Goal: Information Seeking & Learning: Learn about a topic

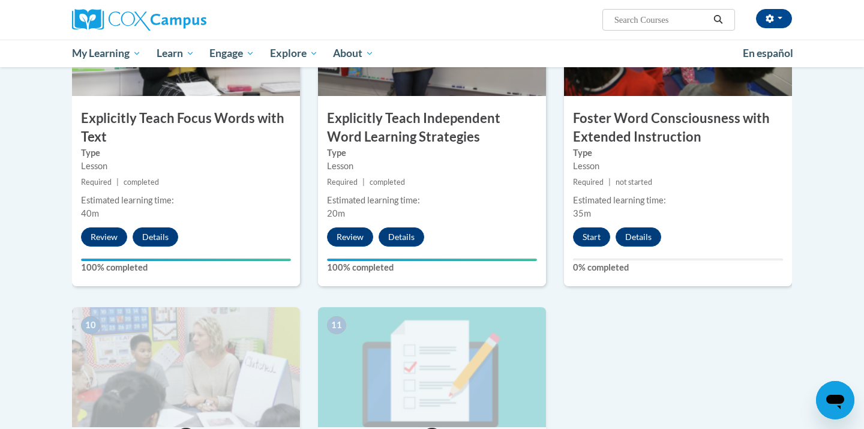
scroll to position [999, 0]
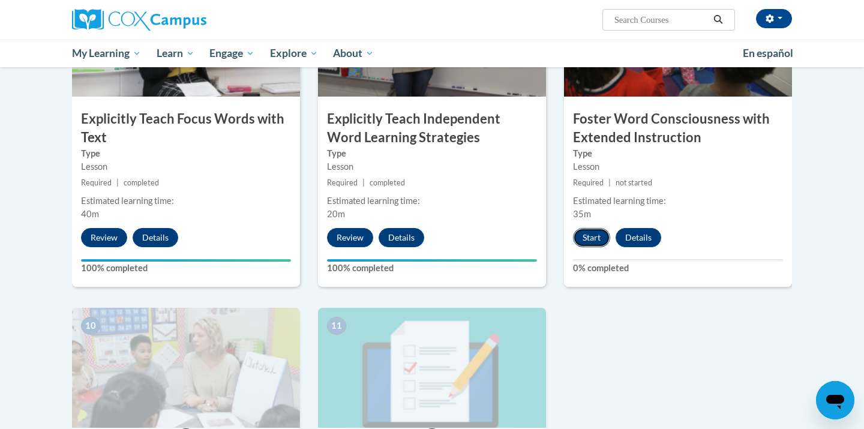
click at [593, 239] on button "Start" at bounding box center [591, 237] width 37 height 19
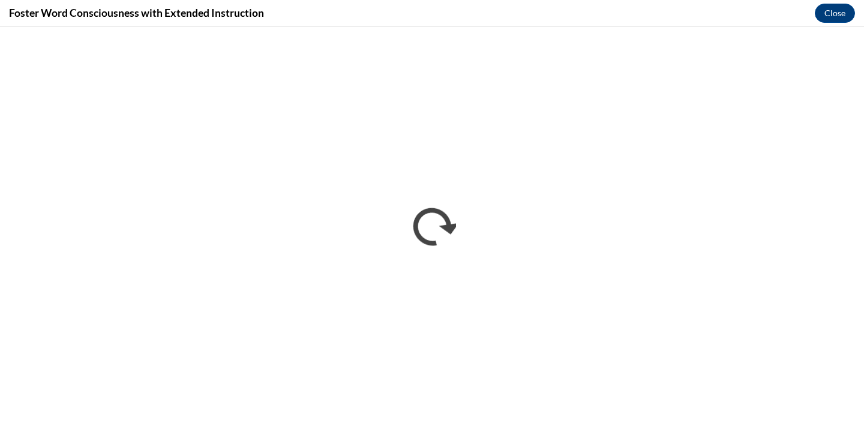
scroll to position [0, 0]
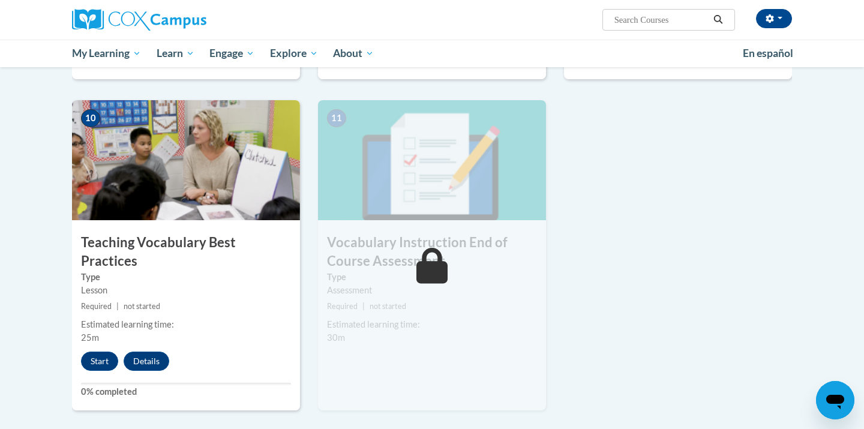
scroll to position [1217, 0]
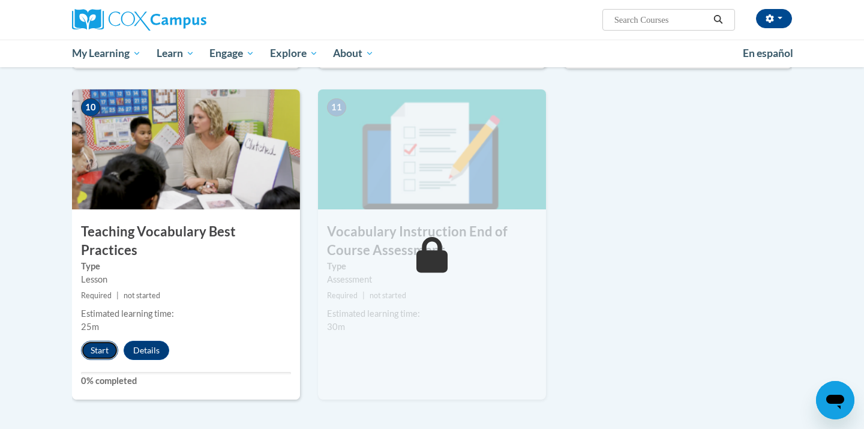
click at [109, 341] on button "Start" at bounding box center [99, 350] width 37 height 19
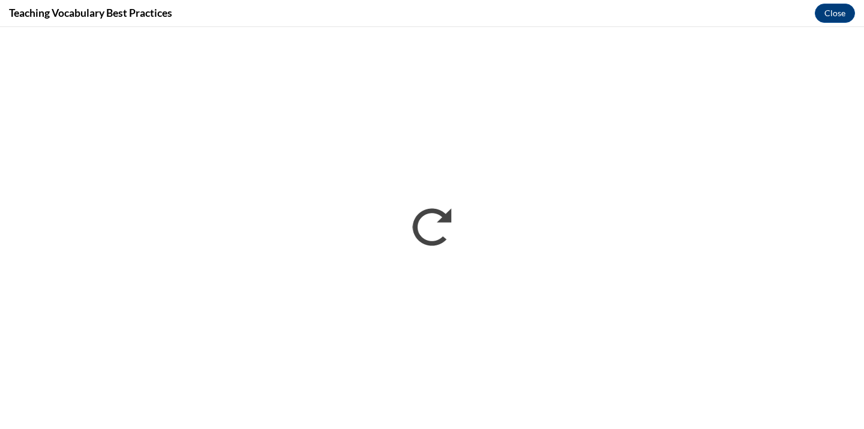
scroll to position [0, 0]
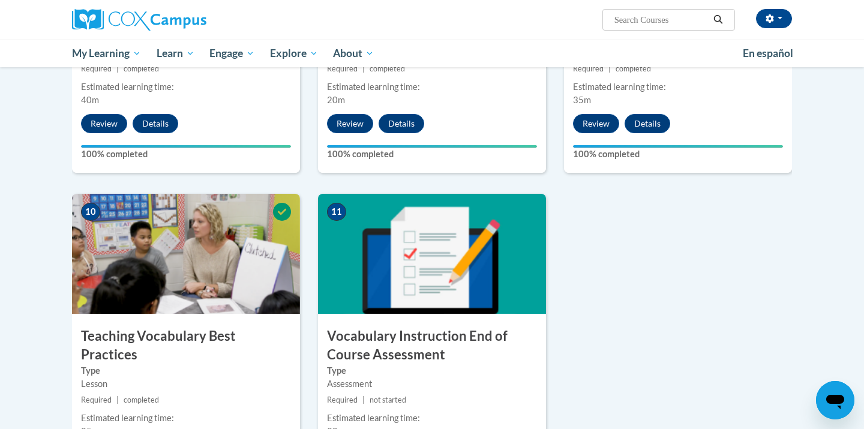
scroll to position [1225, 0]
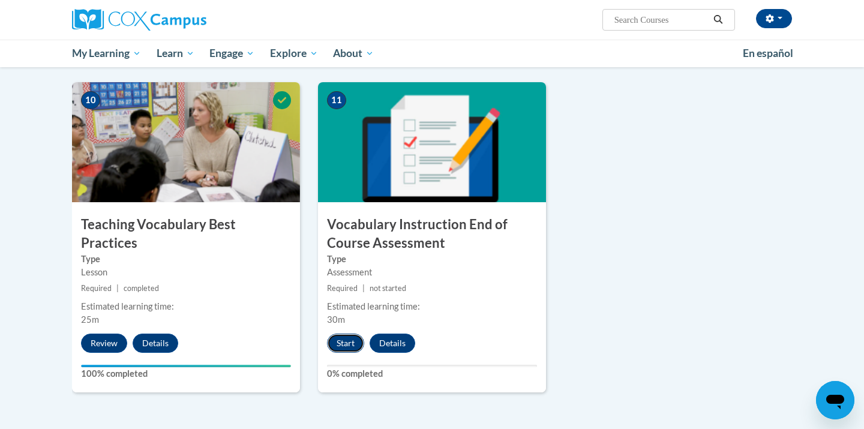
click at [340, 345] on button "Start" at bounding box center [345, 343] width 37 height 19
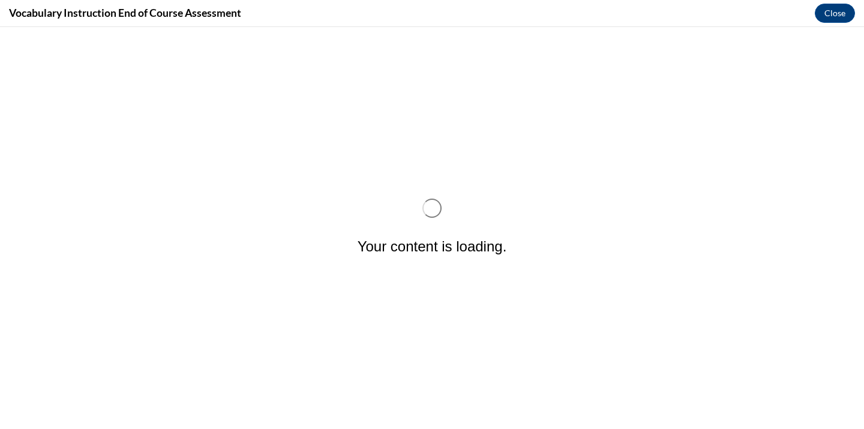
scroll to position [0, 0]
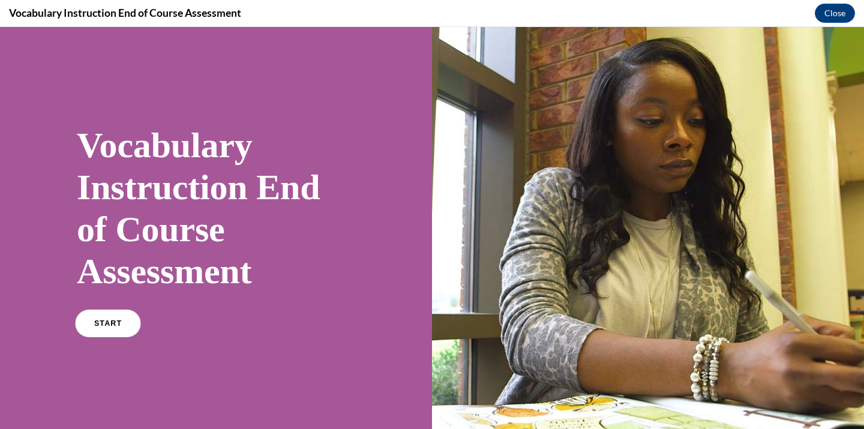
click at [101, 319] on span "START" at bounding box center [108, 323] width 28 height 9
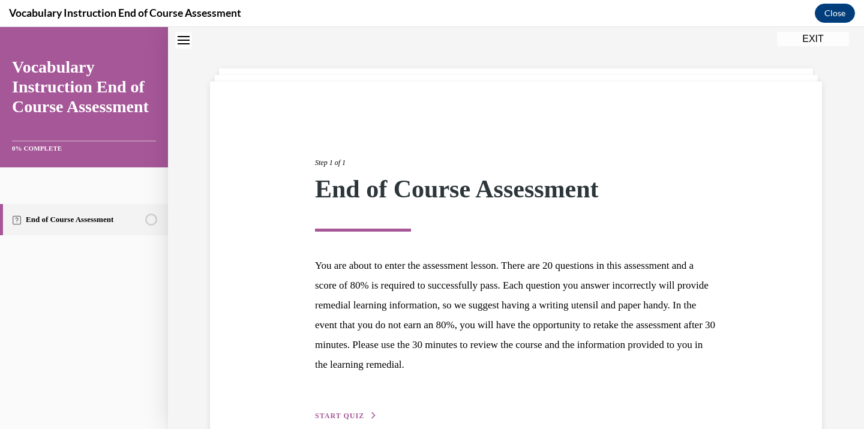
scroll to position [102, 0]
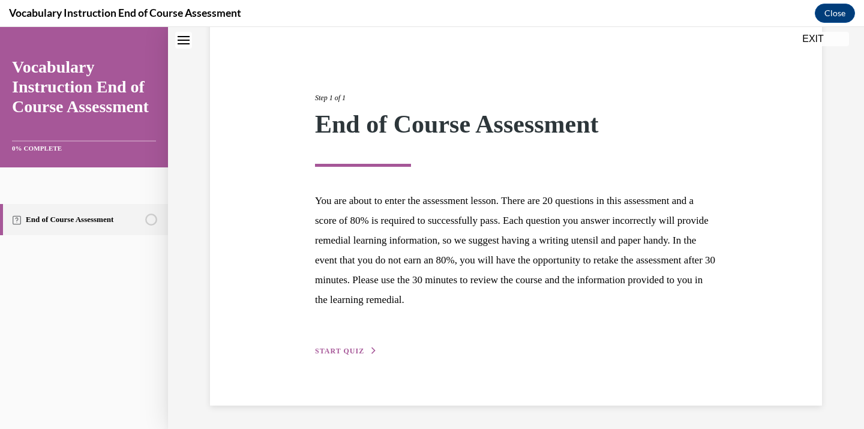
click at [348, 347] on span "START QUIZ" at bounding box center [339, 351] width 49 height 8
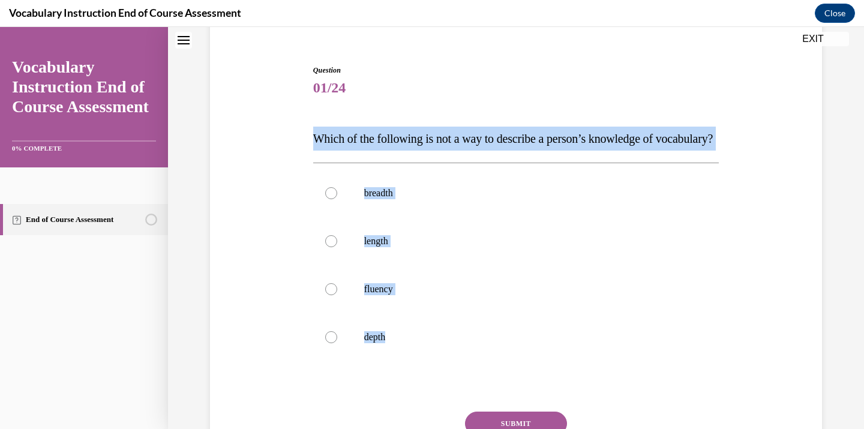
drag, startPoint x: 307, startPoint y: 140, endPoint x: 451, endPoint y: 404, distance: 300.2
click at [451, 404] on div "Question 01/24 Which of the following is not a way to describe a person’s knowl…" at bounding box center [516, 269] width 618 height 481
copy div "Which of the following is not a way to describe a person’s knowledge of vocabul…"
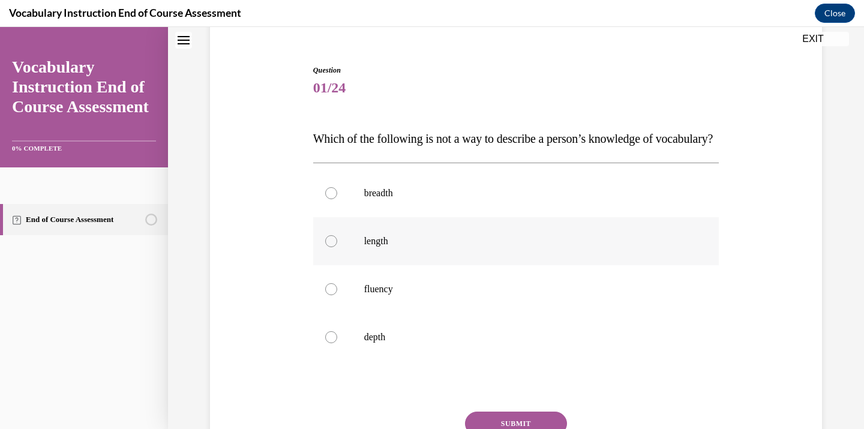
click at [365, 247] on p "length" at bounding box center [526, 241] width 325 height 12
click at [337, 247] on input "length" at bounding box center [331, 241] width 12 height 12
radio input "true"
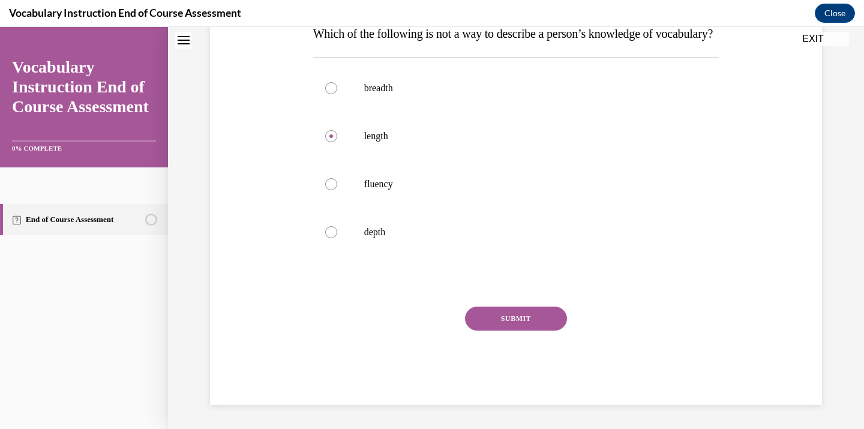
click at [503, 307] on button "SUBMIT" at bounding box center [516, 319] width 102 height 24
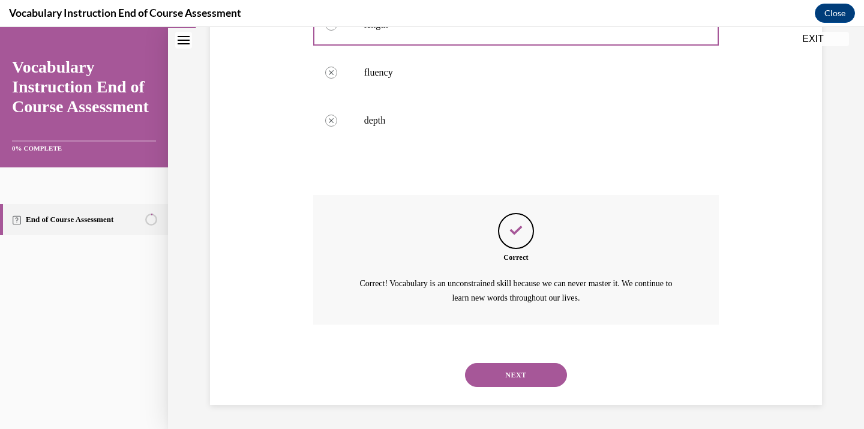
click at [492, 370] on button "NEXT" at bounding box center [516, 375] width 102 height 24
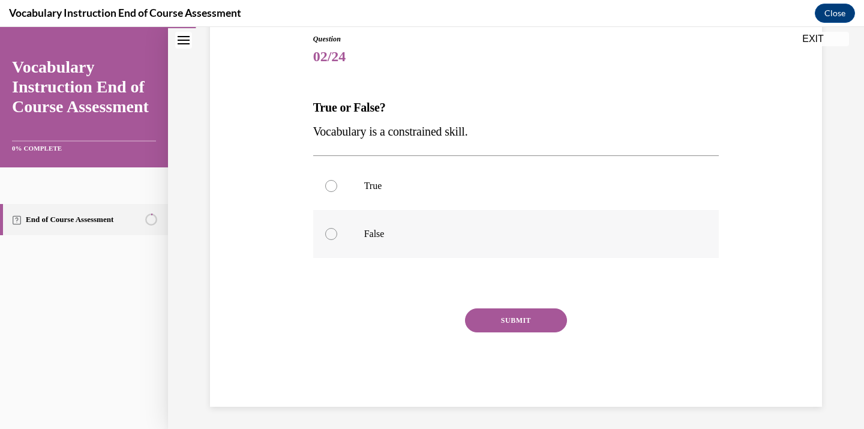
click at [317, 230] on label "False" at bounding box center [516, 234] width 406 height 48
click at [325, 230] on input "False" at bounding box center [331, 234] width 12 height 12
radio input "true"
click at [508, 325] on button "SUBMIT" at bounding box center [516, 320] width 102 height 24
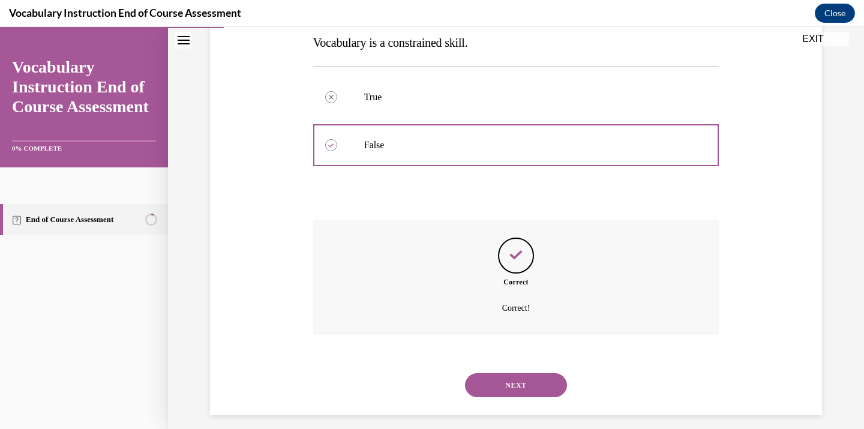
scroll to position [232, 0]
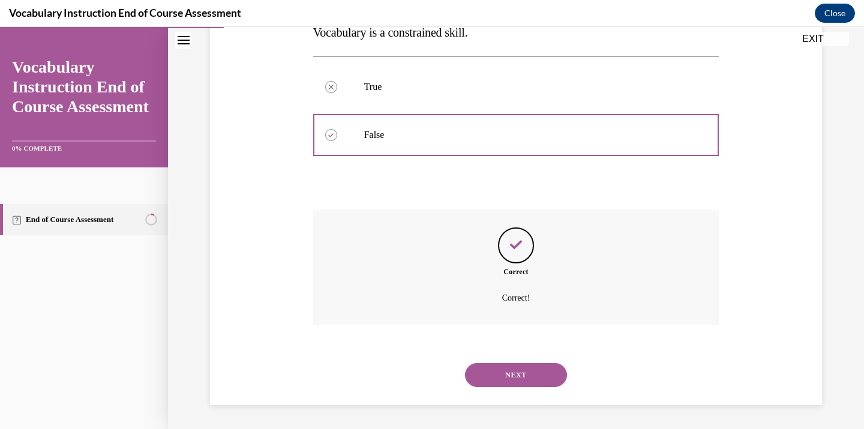
click at [515, 386] on button "NEXT" at bounding box center [516, 375] width 102 height 24
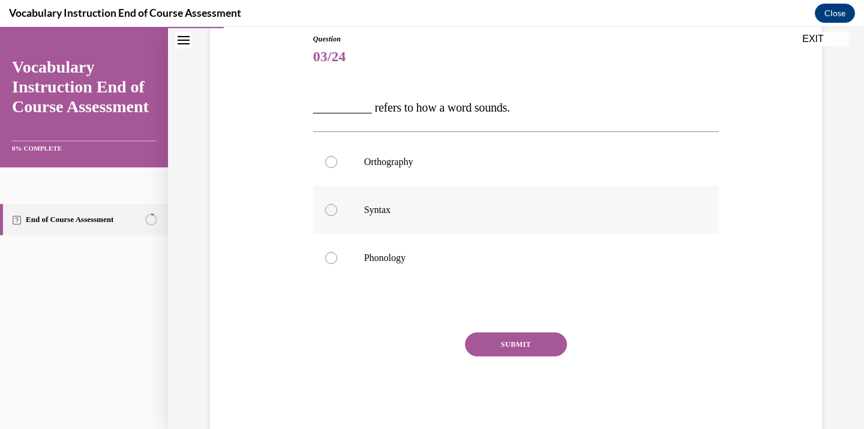
scroll to position [159, 0]
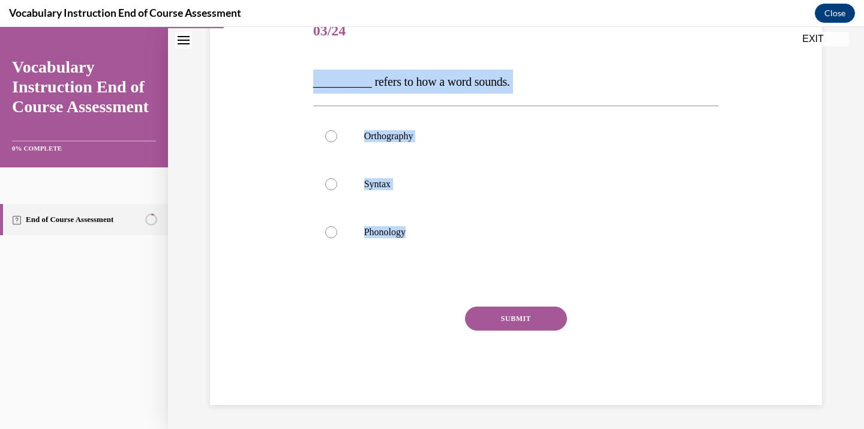
drag, startPoint x: 277, startPoint y: 98, endPoint x: 449, endPoint y: 278, distance: 249.6
click at [449, 278] on div "Question 03/24 __________ refers to how a word sounds. Orthography Syntax Phono…" at bounding box center [516, 188] width 618 height 433
copy div "__________ refers to how a word sounds. Orthography Syntax Phonology"
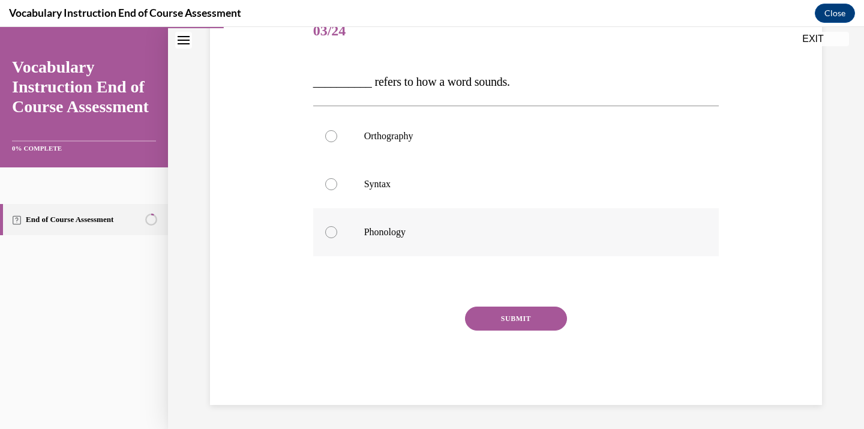
click at [383, 223] on label "Phonology" at bounding box center [516, 232] width 406 height 48
click at [337, 226] on input "Phonology" at bounding box center [331, 232] width 12 height 12
radio input "true"
click at [478, 308] on button "SUBMIT" at bounding box center [516, 319] width 102 height 24
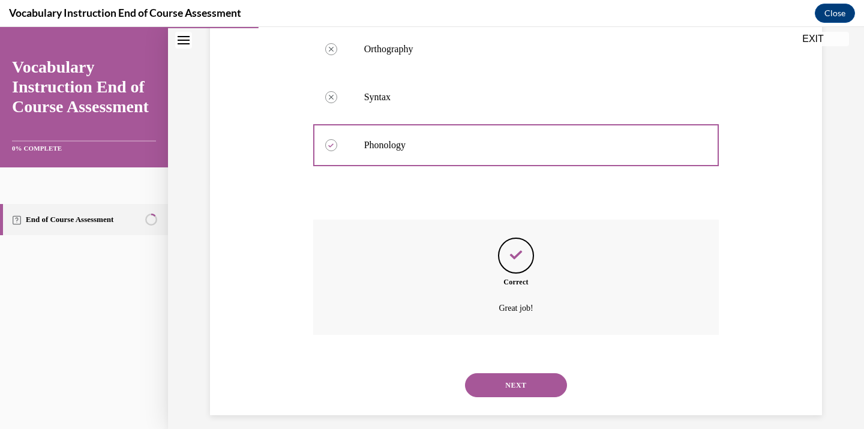
scroll to position [256, 0]
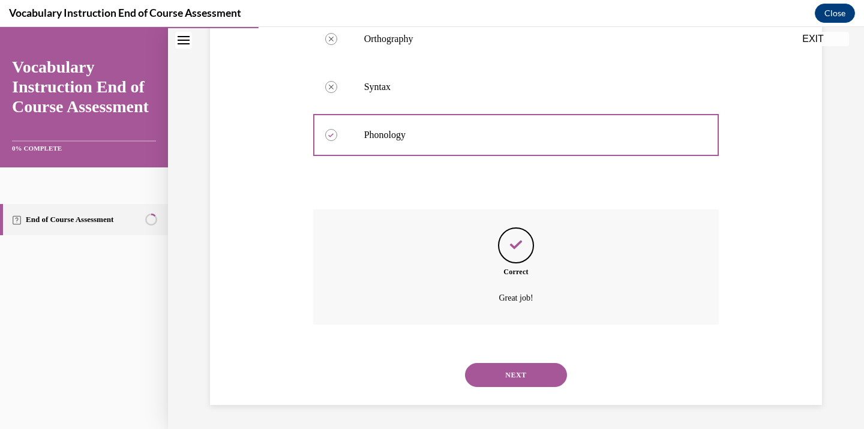
click at [491, 365] on button "NEXT" at bounding box center [516, 375] width 102 height 24
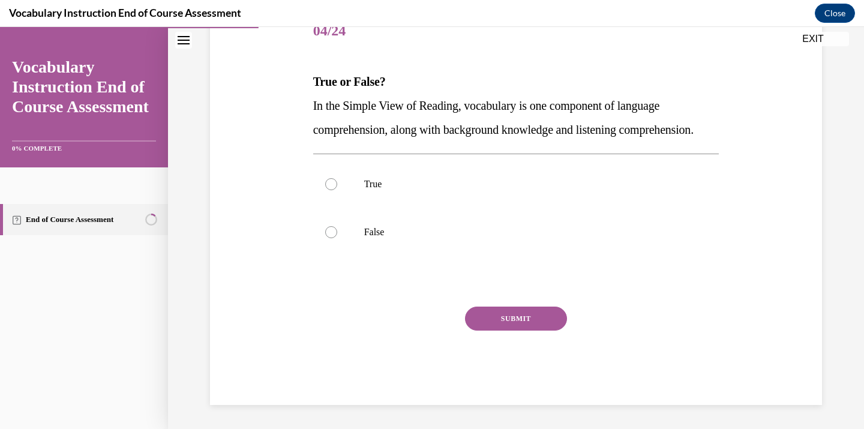
scroll to position [183, 0]
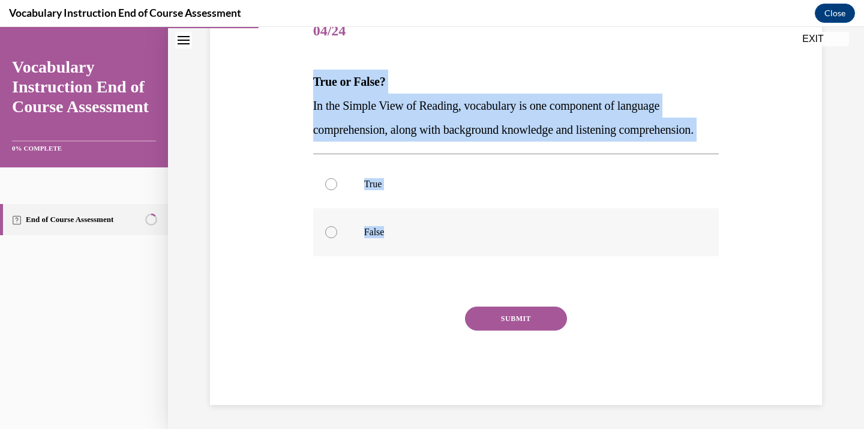
drag, startPoint x: 304, startPoint y: 51, endPoint x: 464, endPoint y: 250, distance: 254.8
click at [465, 250] on div "Question 04/24 True or False? In the Simple View of Reading, vocabulary is one …" at bounding box center [516, 188] width 618 height 433
copy div "True or False? In the Simple View of Reading, vocabulary is one component of la…"
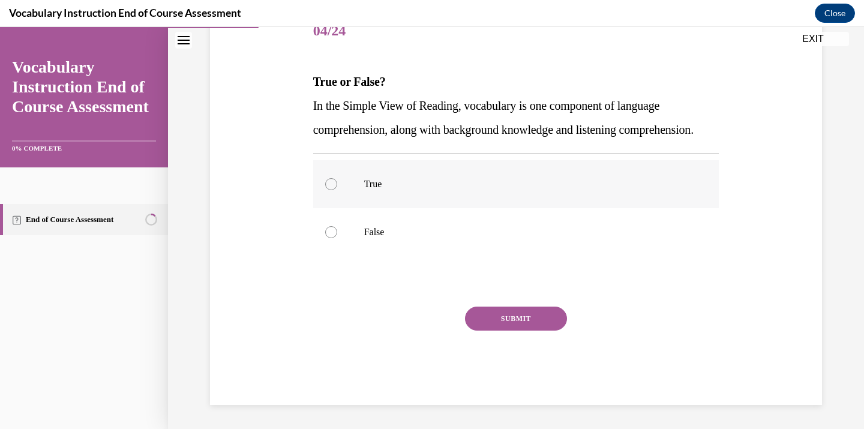
click at [407, 188] on p "True" at bounding box center [526, 184] width 325 height 12
click at [337, 188] on input "True" at bounding box center [331, 184] width 12 height 12
radio input "true"
click at [495, 323] on button "SUBMIT" at bounding box center [516, 319] width 102 height 24
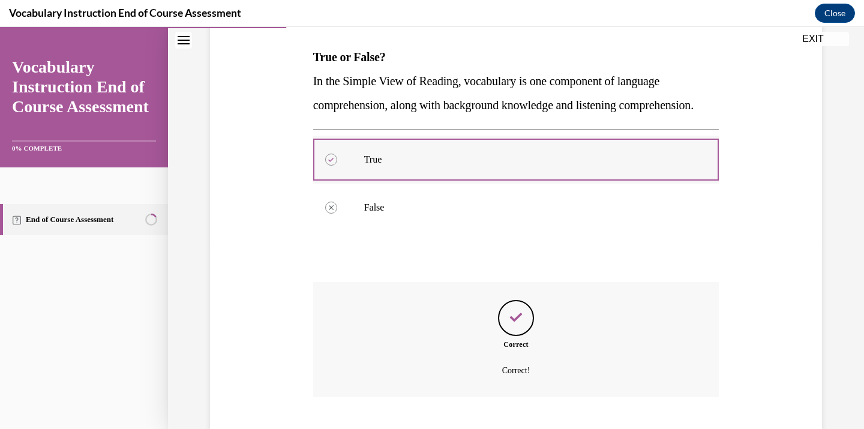
scroll to position [280, 0]
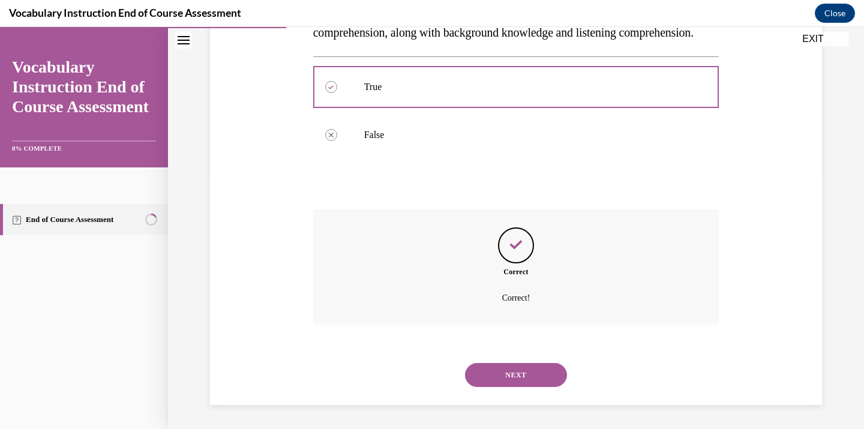
click at [504, 361] on div "NEXT" at bounding box center [516, 375] width 406 height 48
click at [504, 371] on button "NEXT" at bounding box center [516, 375] width 102 height 24
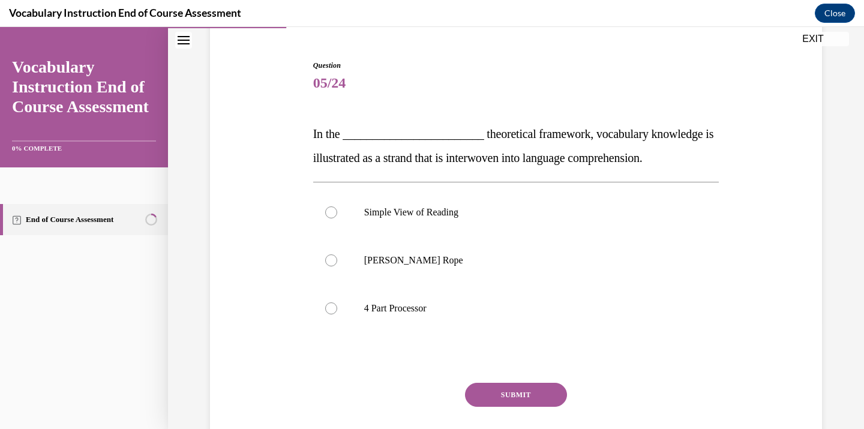
scroll to position [119, 0]
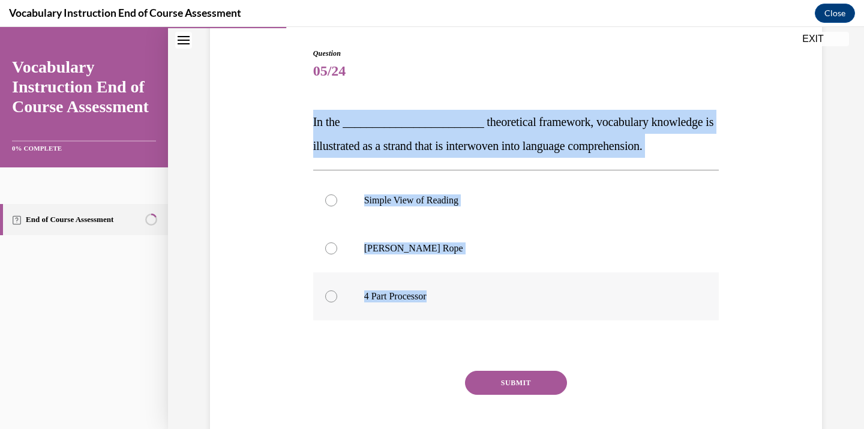
drag, startPoint x: 306, startPoint y: 114, endPoint x: 502, endPoint y: 311, distance: 278.3
click at [502, 311] on div "Question 05/24 In the ________________________ theoretical framework, vocabular…" at bounding box center [516, 240] width 618 height 457
copy div "In the ________________________ theoretical framework, vocabulary knowledge is …"
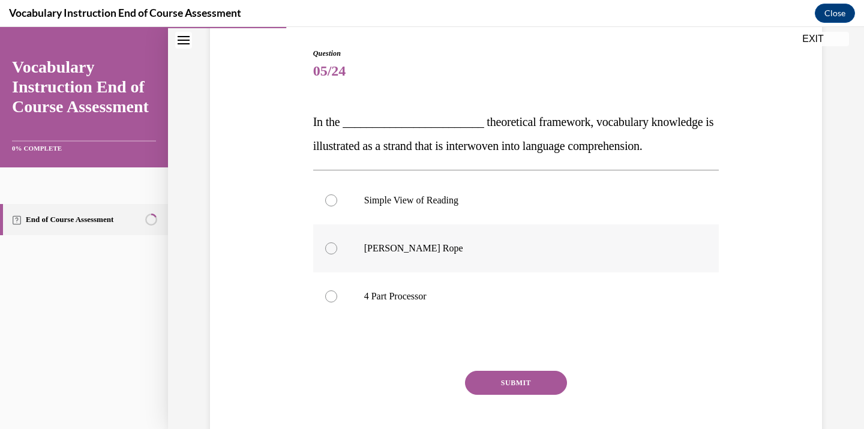
click at [350, 236] on label "Scarborough's Rope" at bounding box center [516, 248] width 406 height 48
click at [337, 242] on input "Scarborough's Rope" at bounding box center [331, 248] width 12 height 12
radio input "true"
click at [495, 386] on button "SUBMIT" at bounding box center [516, 383] width 102 height 24
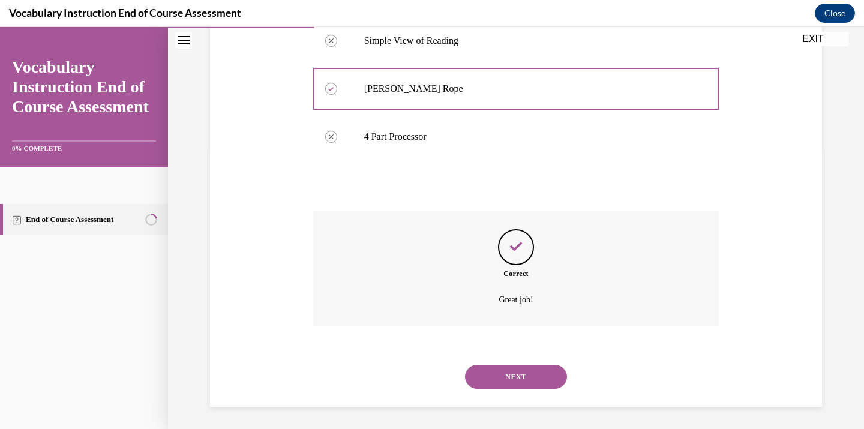
scroll to position [280, 0]
click at [484, 368] on button "NEXT" at bounding box center [516, 375] width 102 height 24
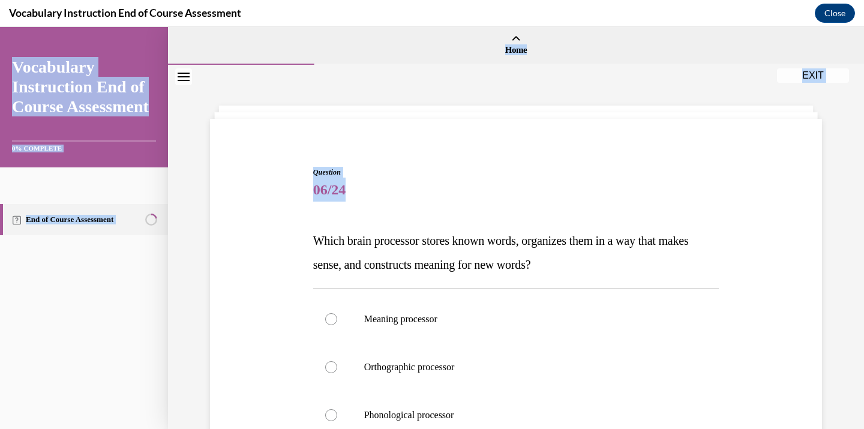
scroll to position [231, 0]
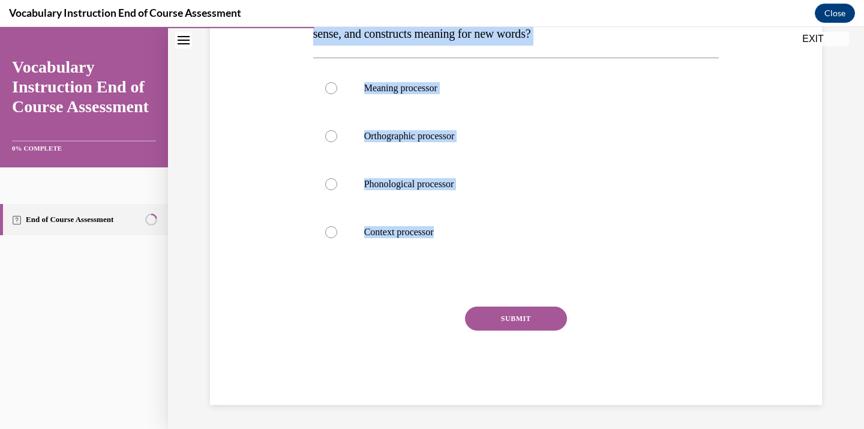
drag, startPoint x: 298, startPoint y: 231, endPoint x: 493, endPoint y: 275, distance: 199.4
click at [493, 275] on div "Question 06/24 Which brain processor stores known words, organizes them in a wa…" at bounding box center [516, 152] width 618 height 505
copy div "Which brain processor stores known words, organizes them in a way that makes se…"
click at [417, 92] on p "Meaning processor" at bounding box center [526, 88] width 325 height 12
click at [337, 92] on input "Meaning processor" at bounding box center [331, 88] width 12 height 12
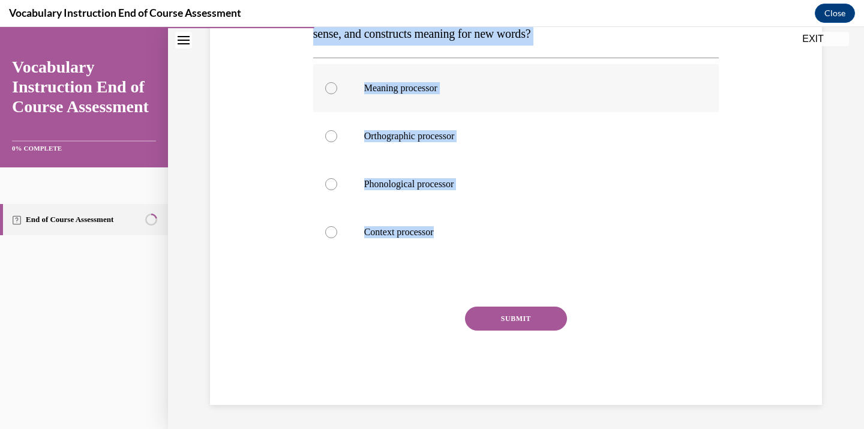
radio input "true"
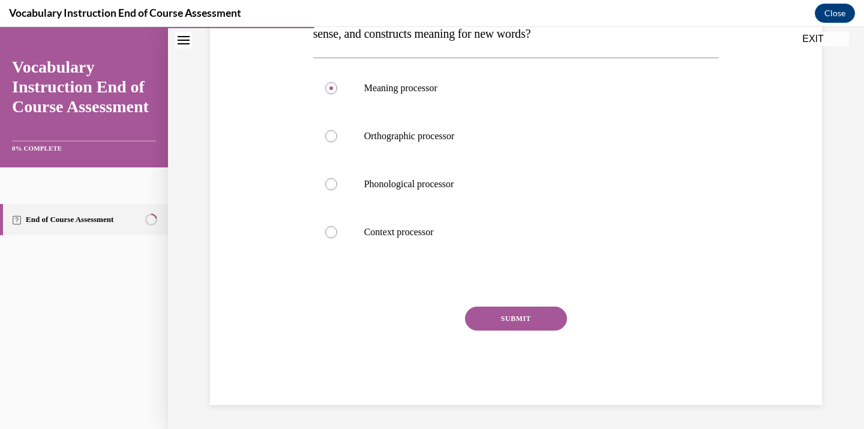
click at [477, 311] on button "SUBMIT" at bounding box center [516, 319] width 102 height 24
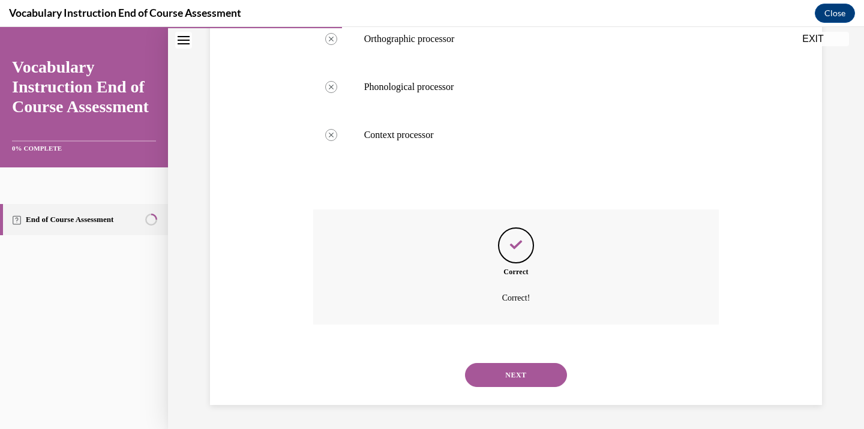
click at [506, 367] on button "NEXT" at bounding box center [516, 375] width 102 height 24
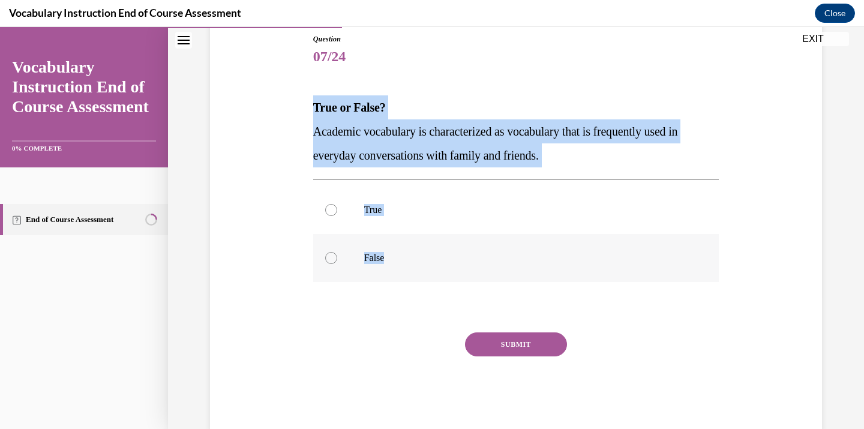
drag, startPoint x: 307, startPoint y: 102, endPoint x: 437, endPoint y: 262, distance: 206.4
click at [438, 263] on div "Question 07/24 True or False? Academic vocabulary is characterized as vocabular…" at bounding box center [516, 214] width 618 height 433
copy div "True or False? Academic vocabulary is characterized as vocabulary that is frequ…"
click at [379, 269] on label "False" at bounding box center [516, 258] width 406 height 48
click at [337, 264] on input "False" at bounding box center [331, 258] width 12 height 12
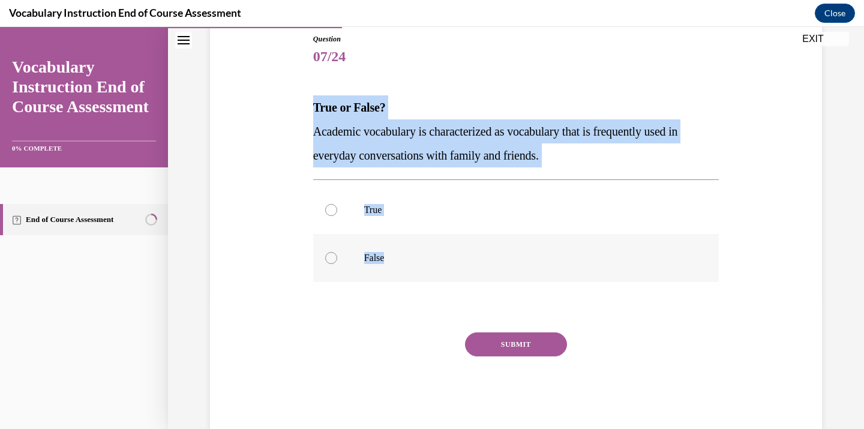
radio input "true"
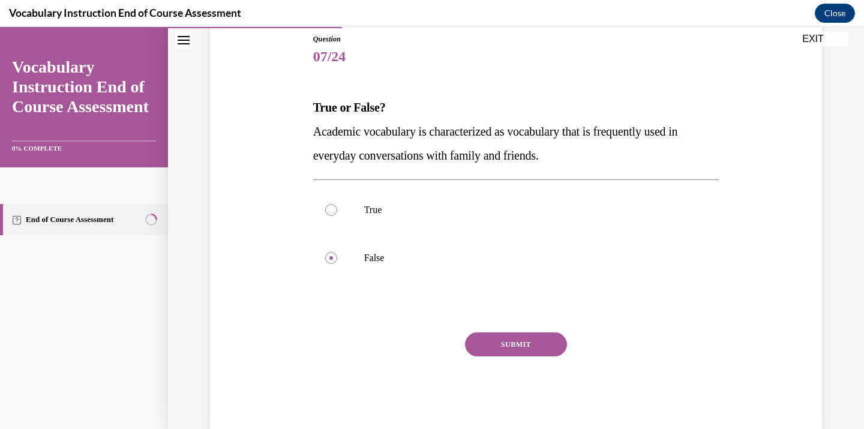
click at [527, 340] on button "SUBMIT" at bounding box center [516, 344] width 102 height 24
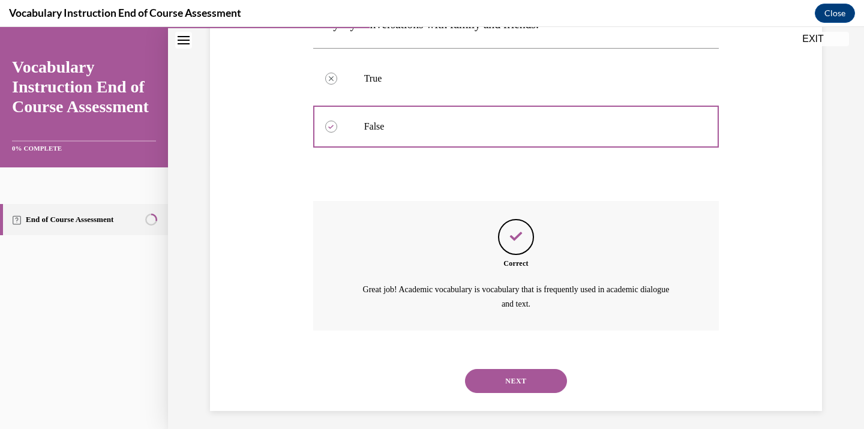
scroll to position [270, 0]
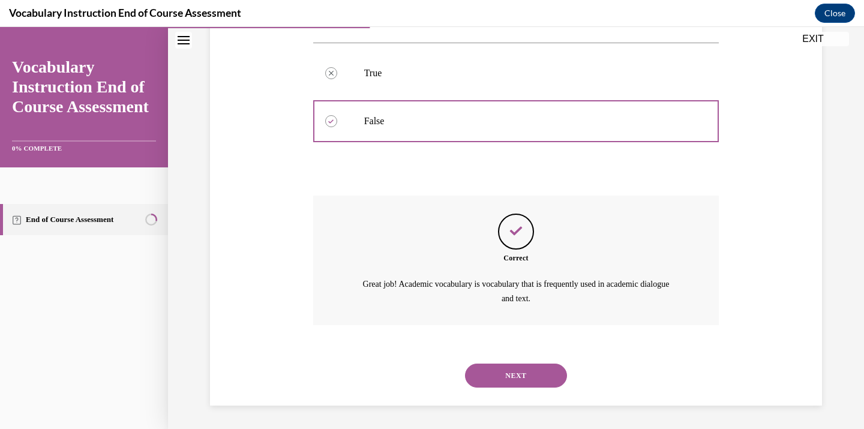
click at [516, 347] on button "SUBMIT" at bounding box center [516, 355] width 102 height 24
click at [520, 374] on button "NEXT" at bounding box center [516, 376] width 102 height 24
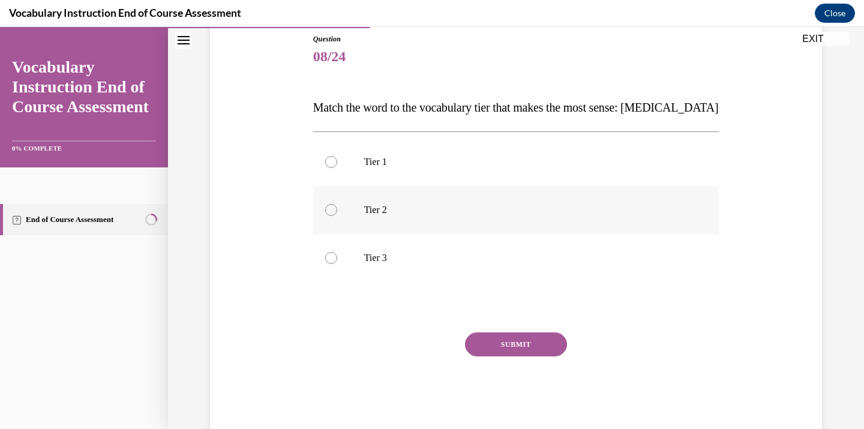
scroll to position [159, 0]
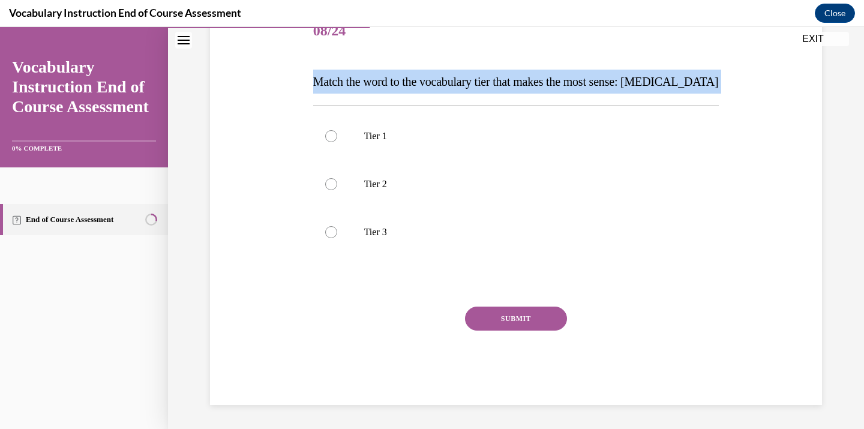
drag, startPoint x: 311, startPoint y: 104, endPoint x: 292, endPoint y: 59, distance: 48.7
click at [292, 59] on div "Question 08/24 Match the word to the vocabulary tier that makes the most sense:…" at bounding box center [516, 188] width 618 height 433
drag, startPoint x: 310, startPoint y: 82, endPoint x: 442, endPoint y: 245, distance: 210.3
click at [443, 245] on div "Question 08/24 Match the word to the vocabulary tier that makes the most sense:…" at bounding box center [516, 197] width 412 height 415
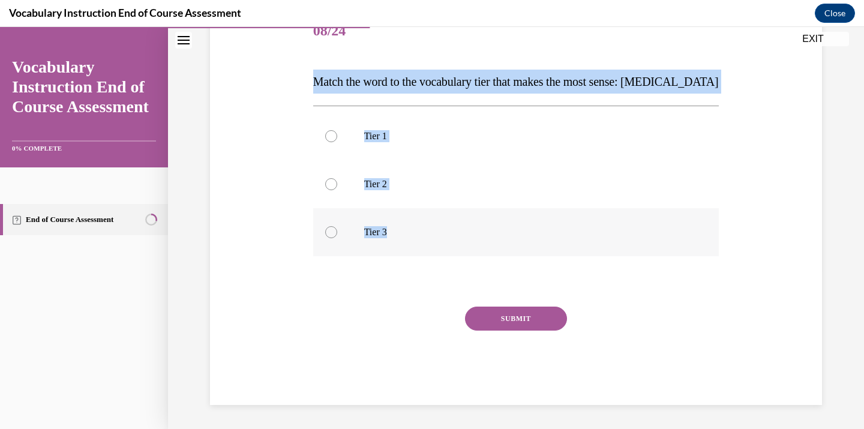
copy div "Match the word to the vocabulary tier that makes the most sense: anaphylaxis Ti…"
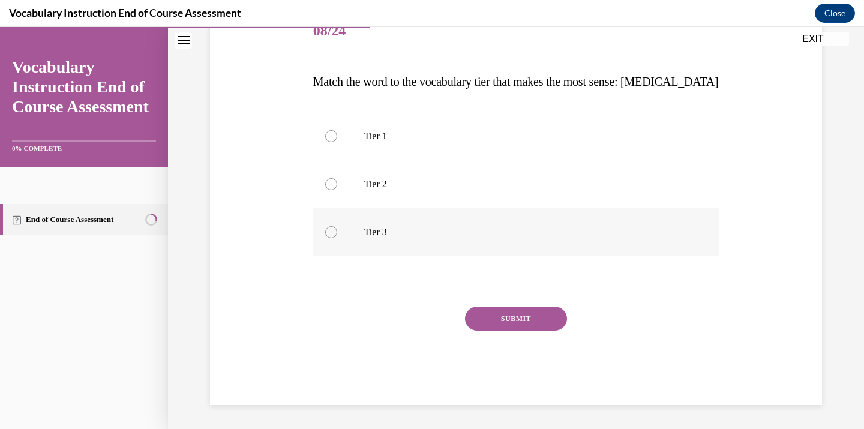
click at [431, 245] on label "Tier 3" at bounding box center [516, 232] width 406 height 48
click at [337, 238] on input "Tier 3" at bounding box center [331, 232] width 12 height 12
radio input "true"
click at [490, 311] on button "SUBMIT" at bounding box center [516, 319] width 102 height 24
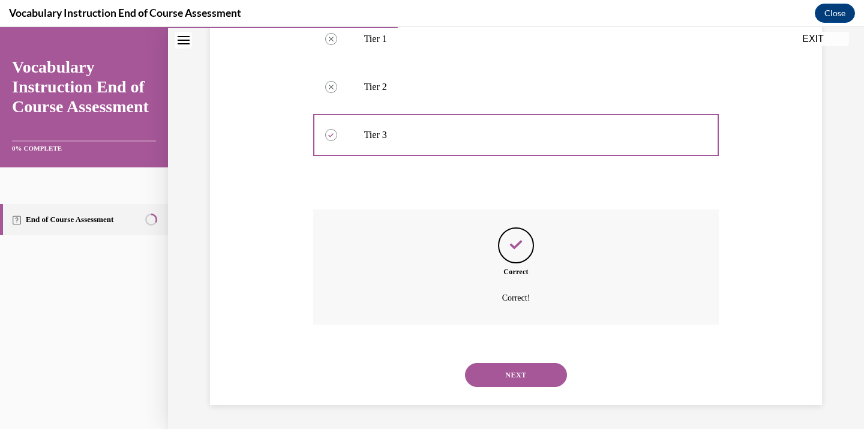
click at [491, 375] on button "NEXT" at bounding box center [516, 375] width 102 height 24
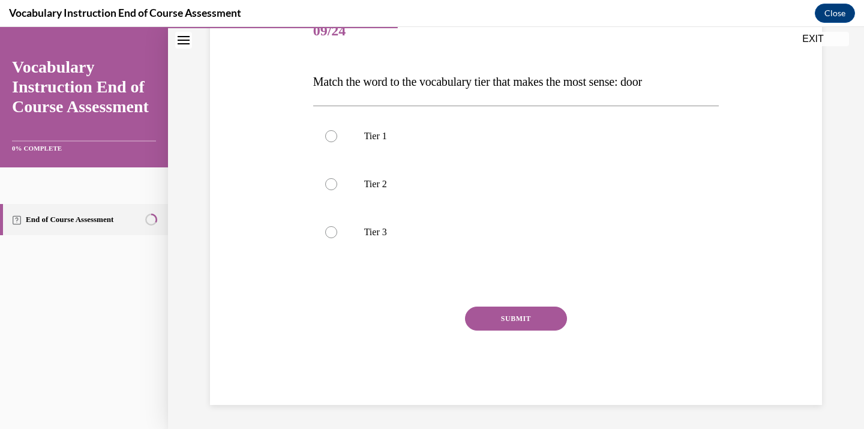
scroll to position [133, 0]
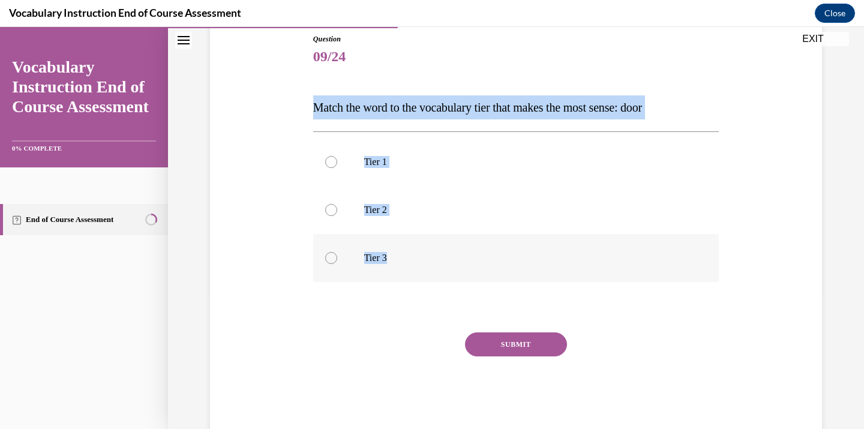
drag, startPoint x: 308, startPoint y: 101, endPoint x: 465, endPoint y: 268, distance: 228.8
click at [465, 268] on div "Question 09/24 Match the word to the vocabulary tier that makes the most sense:…" at bounding box center [516, 214] width 618 height 433
copy div "Match the word to the vocabulary tier that makes the most sense: door Tier 1 Ti…"
click at [378, 169] on label "Tier 1" at bounding box center [516, 162] width 406 height 48
click at [337, 168] on input "Tier 1" at bounding box center [331, 162] width 12 height 12
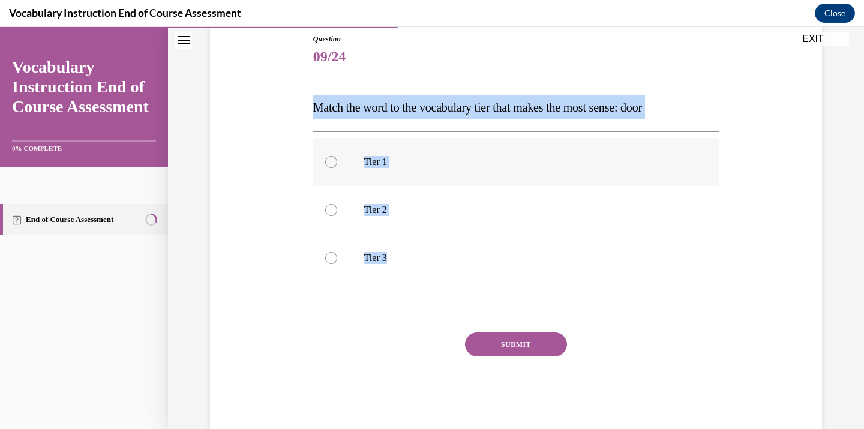
radio input "true"
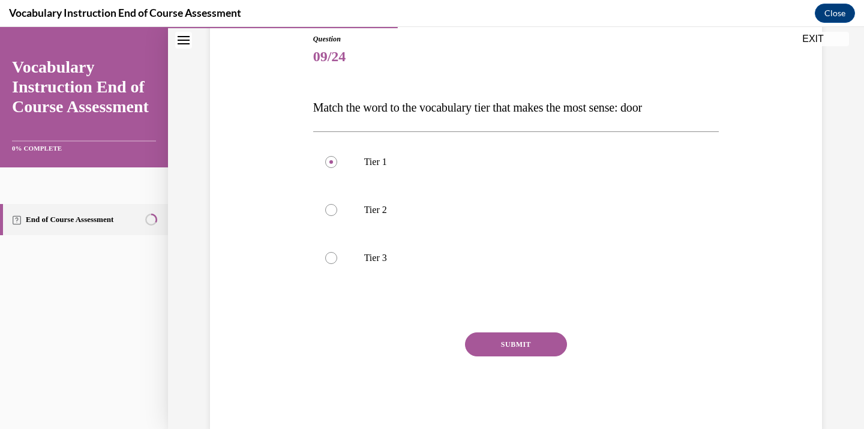
click at [504, 345] on button "SUBMIT" at bounding box center [516, 344] width 102 height 24
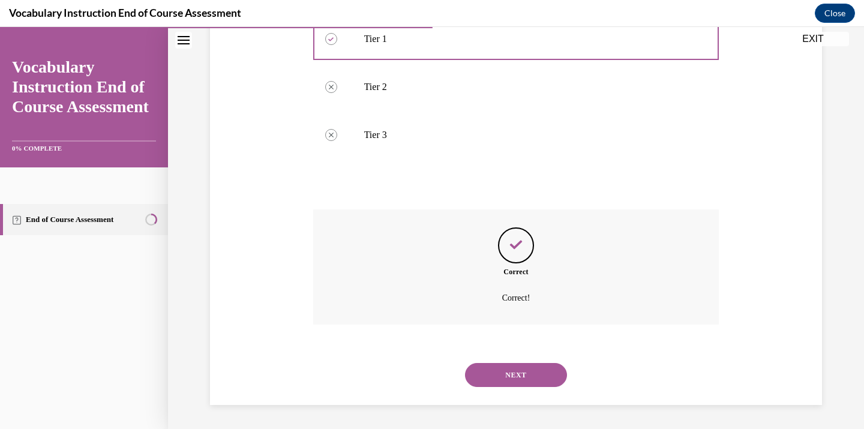
click at [479, 374] on button "NEXT" at bounding box center [516, 375] width 102 height 24
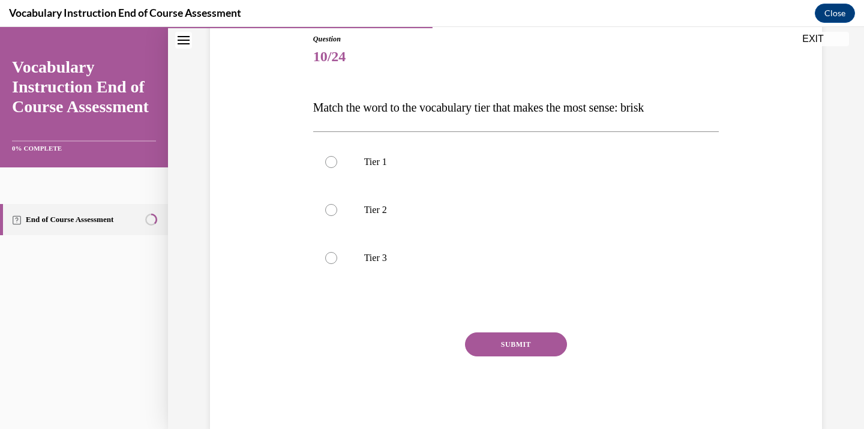
scroll to position [158, 0]
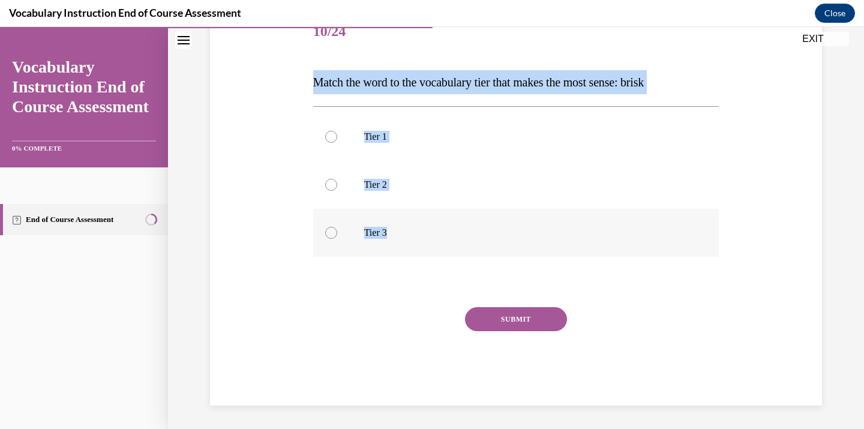
drag, startPoint x: 308, startPoint y: 107, endPoint x: 459, endPoint y: 256, distance: 211.7
click at [459, 256] on div "Question 10/24 Match the word to the vocabulary tier that makes the most sense:…" at bounding box center [516, 188] width 618 height 433
copy div "Match the word to the vocabulary tier that makes the most sense: brisk Tier 1 T…"
click at [392, 187] on p "Tier 2" at bounding box center [526, 185] width 325 height 12
click at [337, 187] on input "Tier 2" at bounding box center [331, 185] width 12 height 12
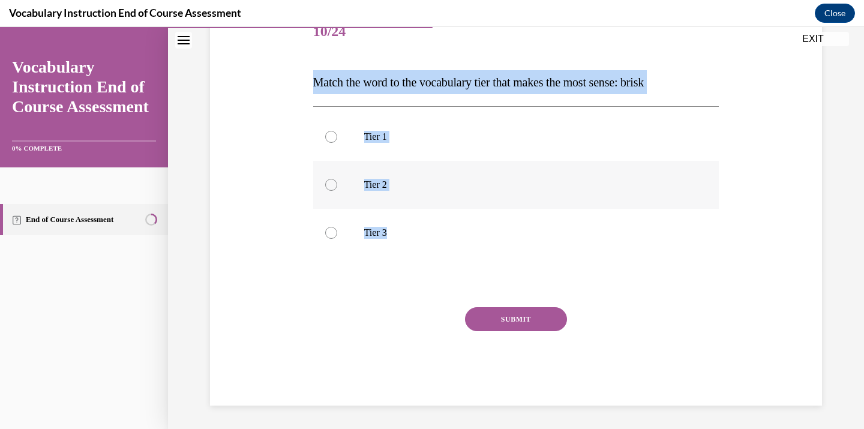
radio input "true"
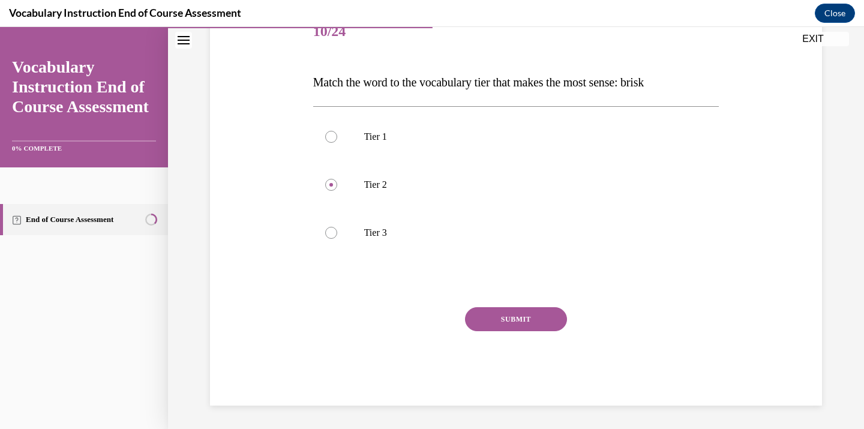
click at [501, 311] on button "SUBMIT" at bounding box center [516, 319] width 102 height 24
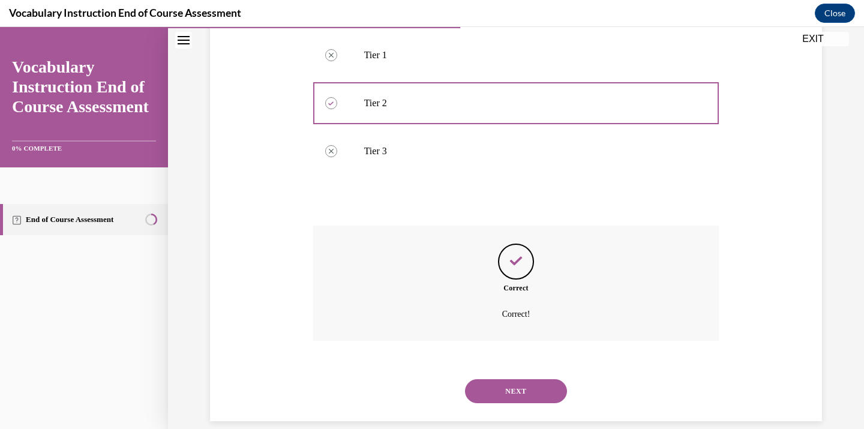
scroll to position [256, 0]
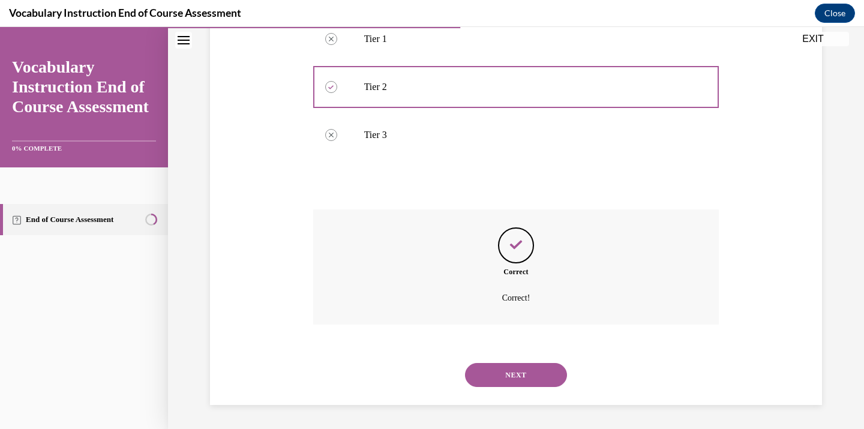
click at [488, 371] on button "NEXT" at bounding box center [516, 375] width 102 height 24
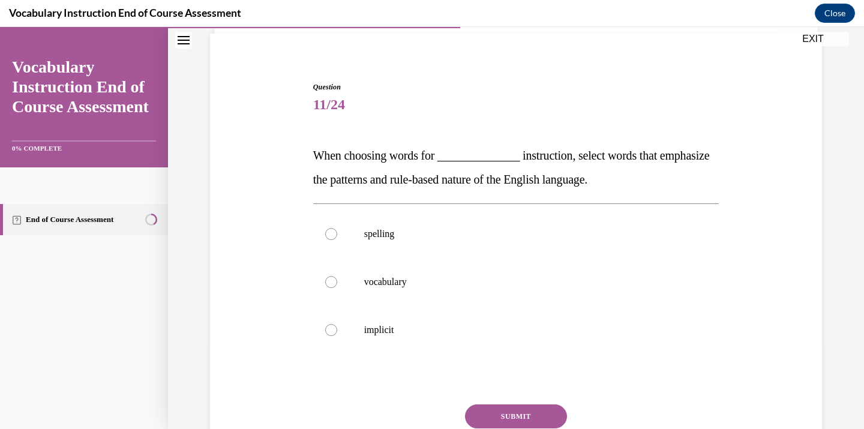
scroll to position [86, 0]
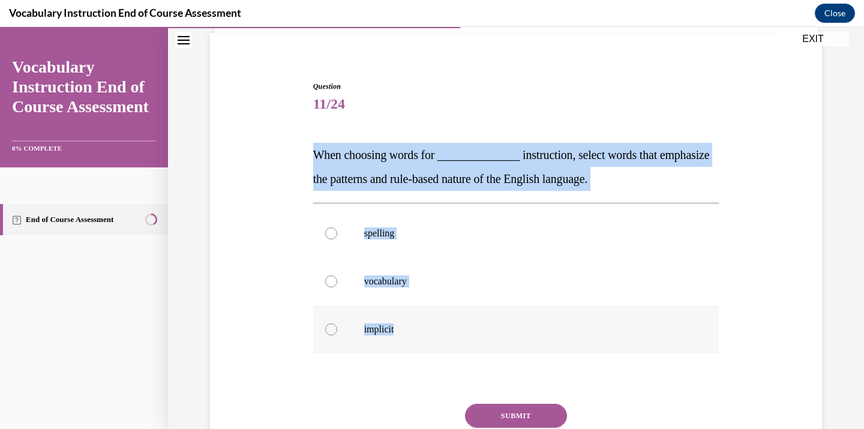
drag, startPoint x: 308, startPoint y: 151, endPoint x: 442, endPoint y: 344, distance: 235.5
click at [442, 344] on div "Question 11/24 When choosing words for ______________ instruction, select words…" at bounding box center [516, 273] width 618 height 457
copy div "When choosing words for ______________ instruction, select words that emphasize…"
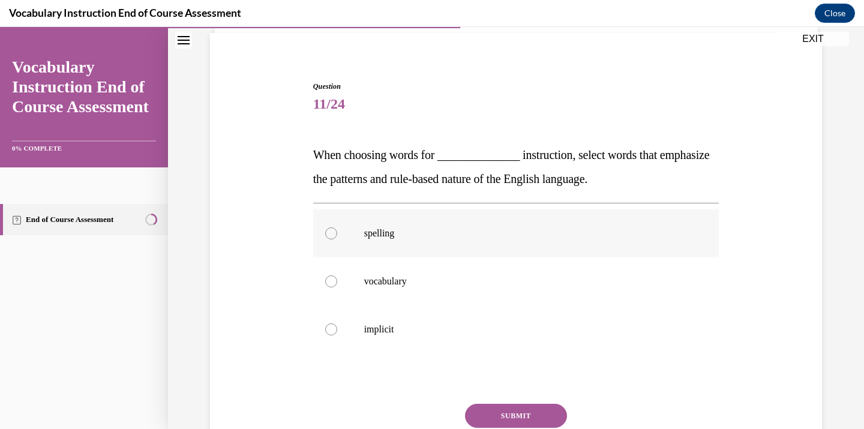
click at [386, 228] on p "spelling" at bounding box center [526, 233] width 325 height 12
click at [337, 228] on input "spelling" at bounding box center [331, 233] width 12 height 12
radio input "true"
click at [513, 404] on button "SUBMIT" at bounding box center [516, 416] width 102 height 24
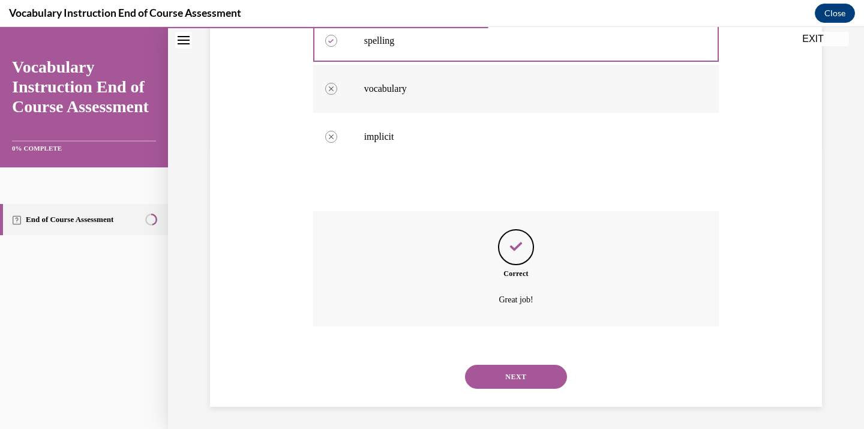
scroll to position [280, 0]
click at [521, 394] on div "NEXT" at bounding box center [516, 375] width 406 height 48
click at [520, 388] on div "NEXT" at bounding box center [516, 375] width 406 height 48
click at [516, 376] on button "NEXT" at bounding box center [516, 375] width 102 height 24
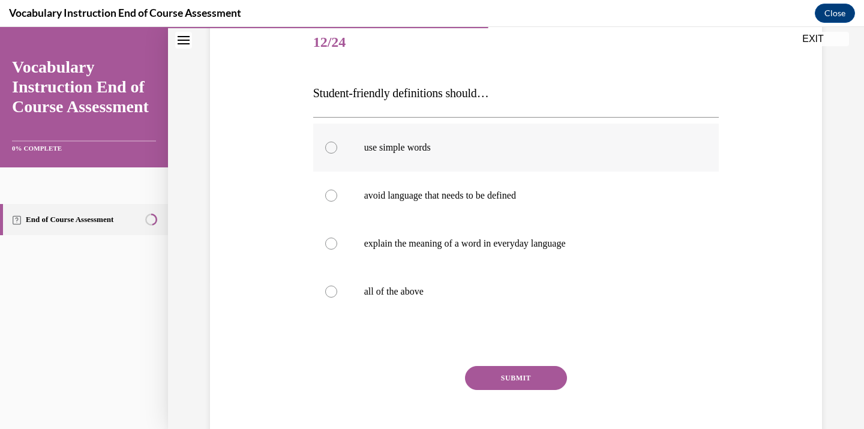
scroll to position [147, 0]
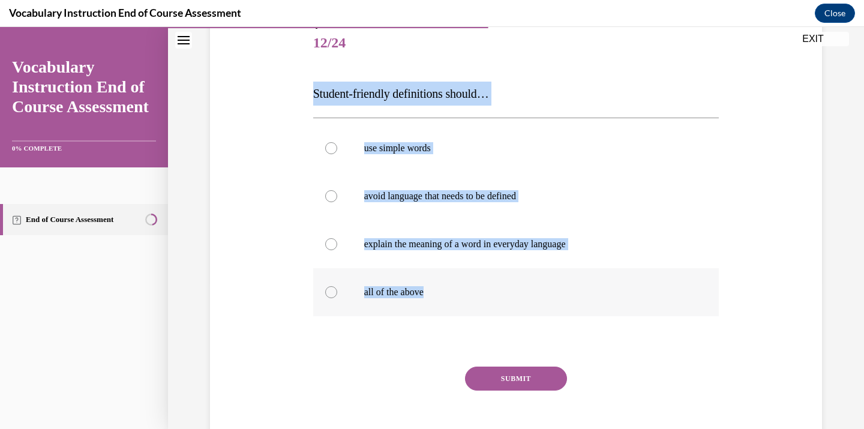
drag, startPoint x: 307, startPoint y: 97, endPoint x: 485, endPoint y: 310, distance: 277.7
click at [485, 310] on div "Question 12/24 Student-friendly definitions should… use simple words avoid lang…" at bounding box center [516, 224] width 618 height 481
click at [480, 310] on label "all of the above" at bounding box center [516, 292] width 406 height 48
click at [337, 298] on input "all of the above" at bounding box center [331, 292] width 12 height 12
radio input "true"
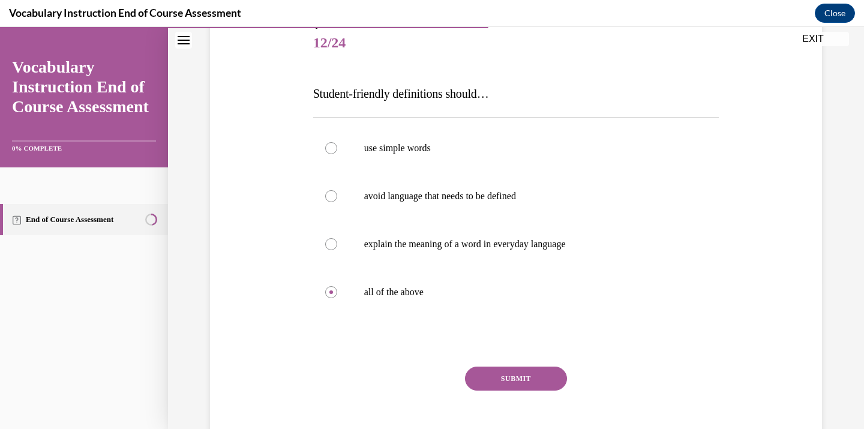
click at [521, 379] on button "SUBMIT" at bounding box center [516, 379] width 102 height 24
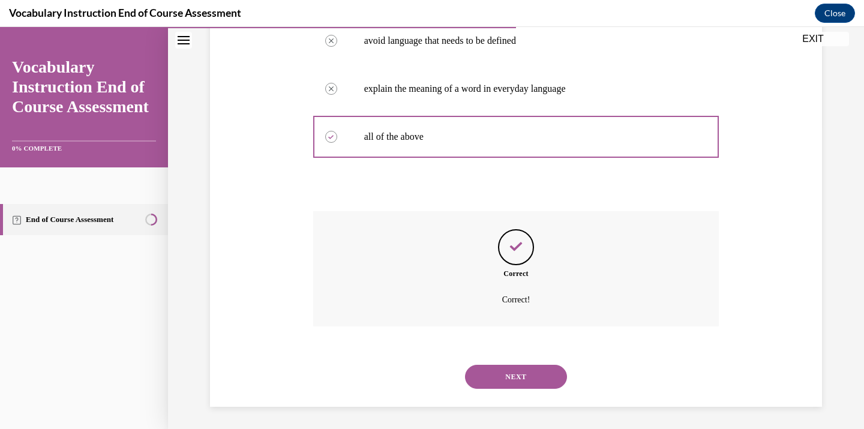
scroll to position [304, 0]
click at [521, 379] on button "NEXT" at bounding box center [516, 375] width 102 height 24
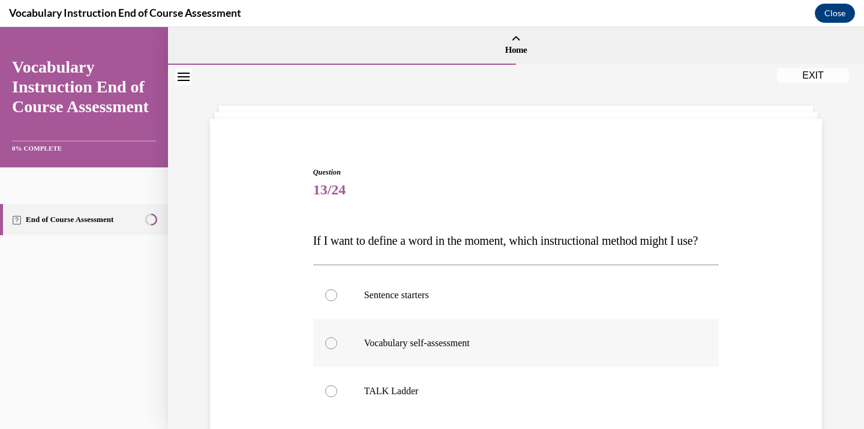
scroll to position [86, 0]
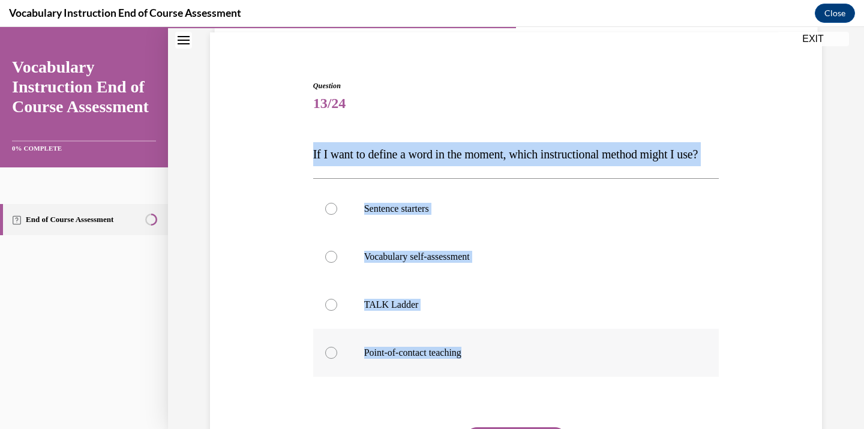
drag, startPoint x: 306, startPoint y: 149, endPoint x: 545, endPoint y: 385, distance: 335.6
click at [545, 385] on div "Question 13/24 If I want to define a word in the moment, which instructional me…" at bounding box center [516, 284] width 618 height 481
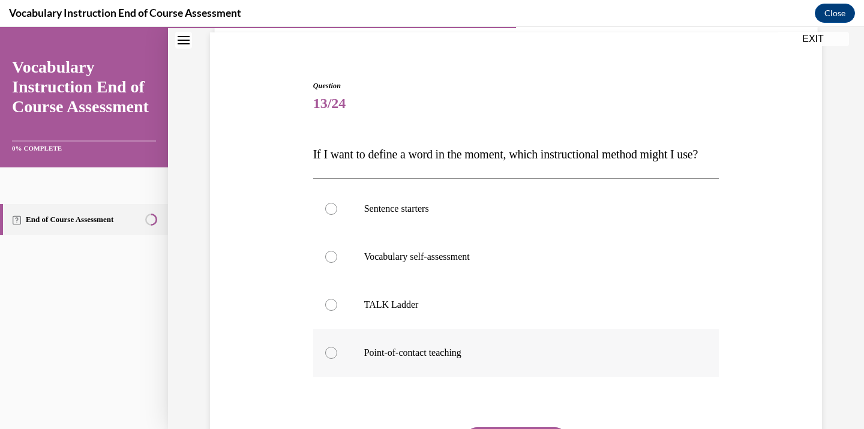
click at [388, 359] on p "Point-of-contact teaching" at bounding box center [526, 353] width 325 height 12
click at [337, 359] on input "Point-of-contact teaching" at bounding box center [331, 353] width 12 height 12
radio input "true"
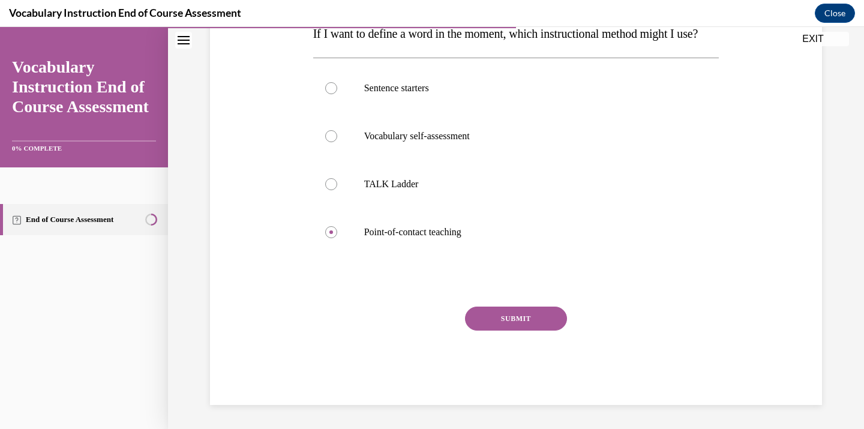
click at [501, 316] on button "SUBMIT" at bounding box center [516, 319] width 102 height 24
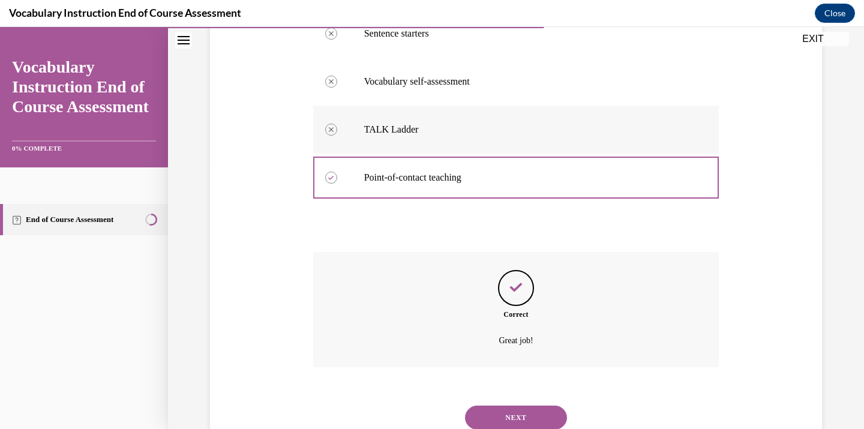
scroll to position [328, 0]
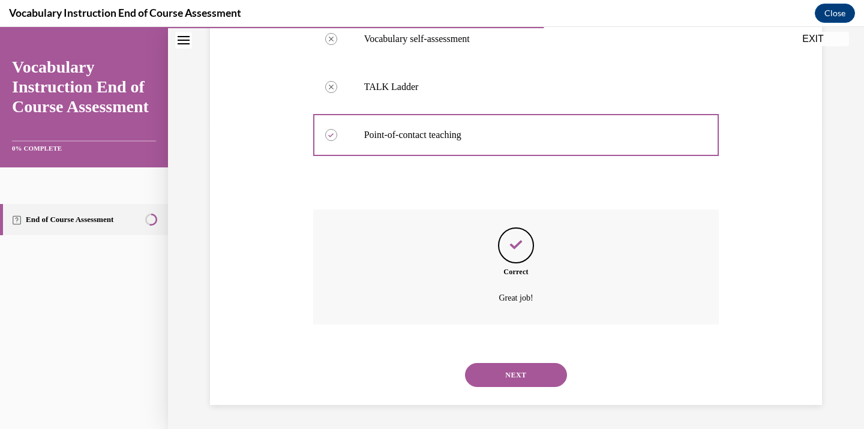
click at [488, 371] on button "NEXT" at bounding box center [516, 375] width 102 height 24
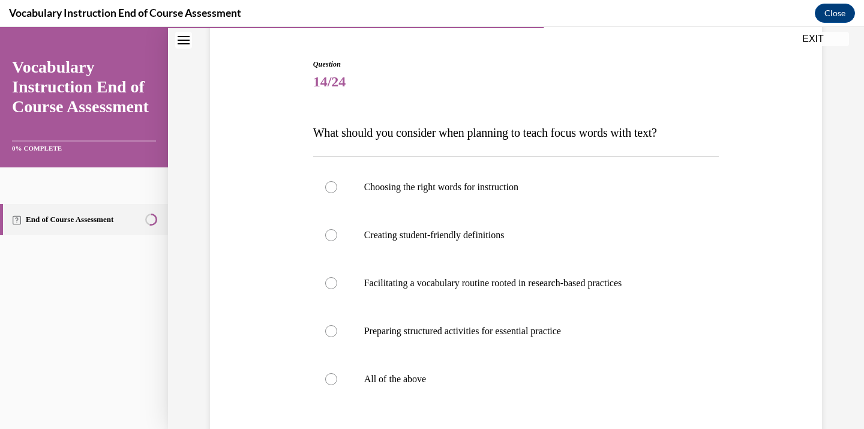
scroll to position [121, 0]
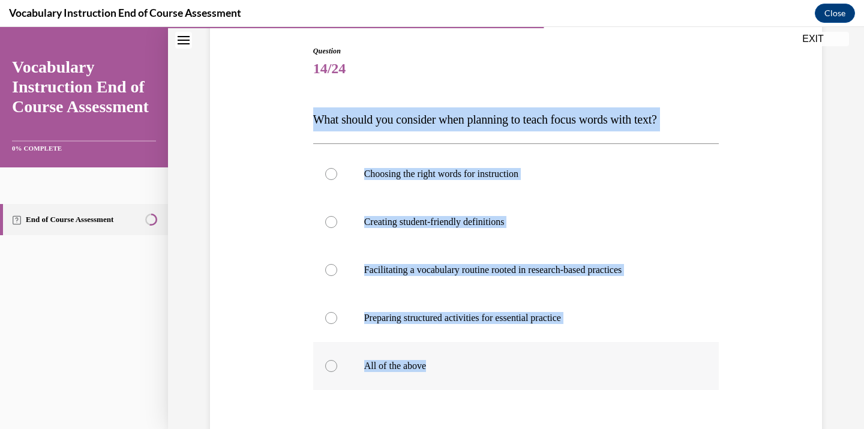
drag, startPoint x: 308, startPoint y: 122, endPoint x: 477, endPoint y: 377, distance: 305.2
click at [477, 377] on div "Question 14/24 What should you consider when planning to teach focus words with…" at bounding box center [516, 274] width 618 height 529
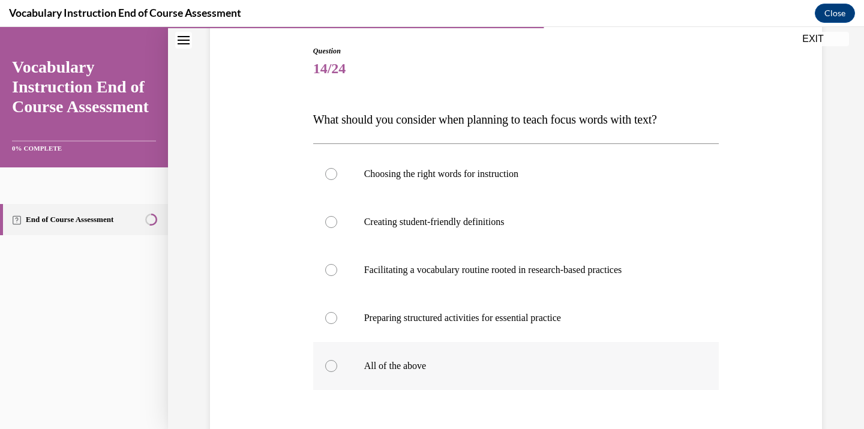
click at [383, 356] on label "All of the above" at bounding box center [516, 366] width 406 height 48
click at [337, 360] on input "All of the above" at bounding box center [331, 366] width 12 height 12
radio input "true"
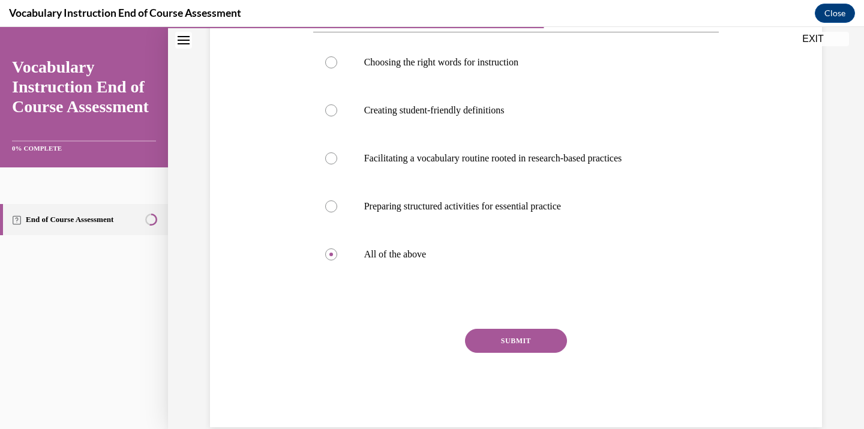
click at [526, 340] on button "SUBMIT" at bounding box center [516, 341] width 102 height 24
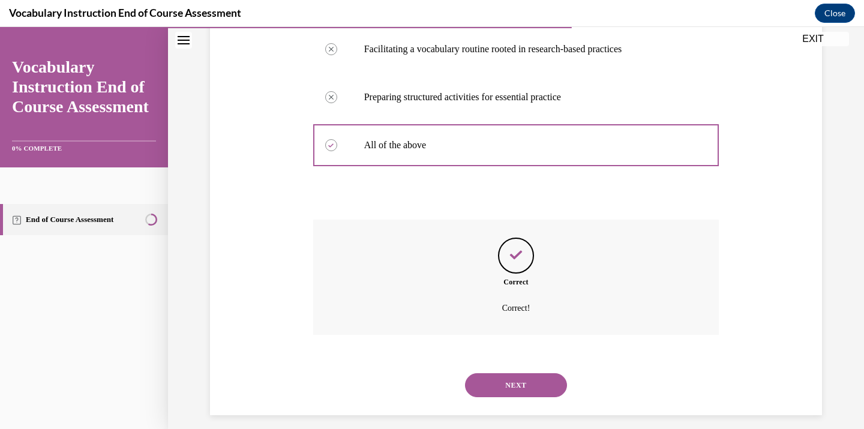
scroll to position [352, 0]
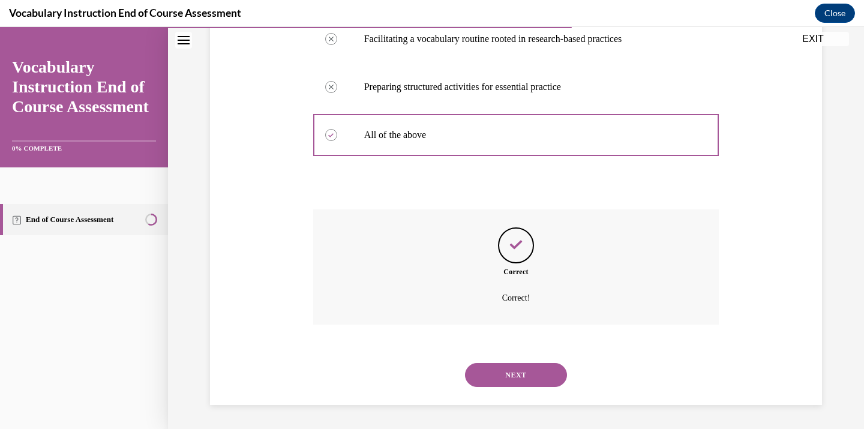
click at [492, 357] on div "NEXT" at bounding box center [516, 375] width 406 height 48
click at [496, 373] on button "NEXT" at bounding box center [516, 375] width 102 height 24
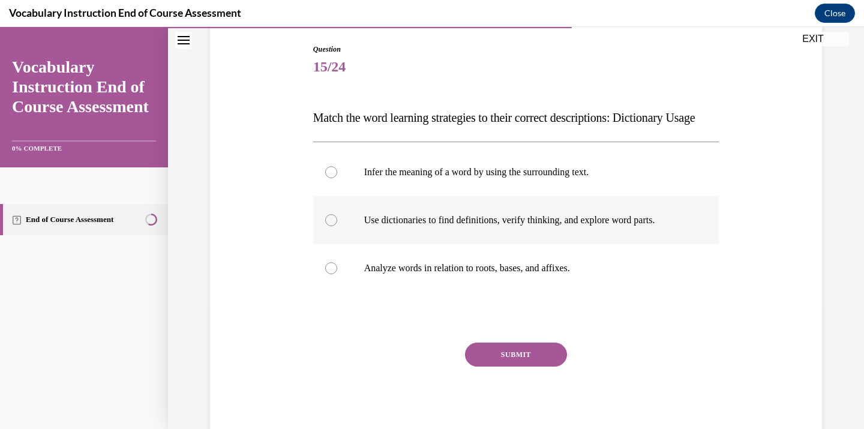
scroll to position [134, 0]
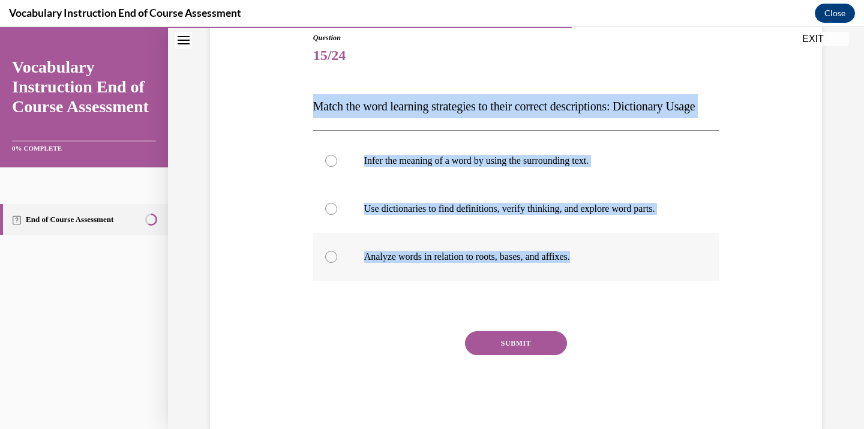
drag, startPoint x: 310, startPoint y: 100, endPoint x: 606, endPoint y: 290, distance: 352.5
click at [606, 290] on div "Question 15/24 Match the word learning strategies to their correct descriptions…" at bounding box center [516, 221] width 412 height 415
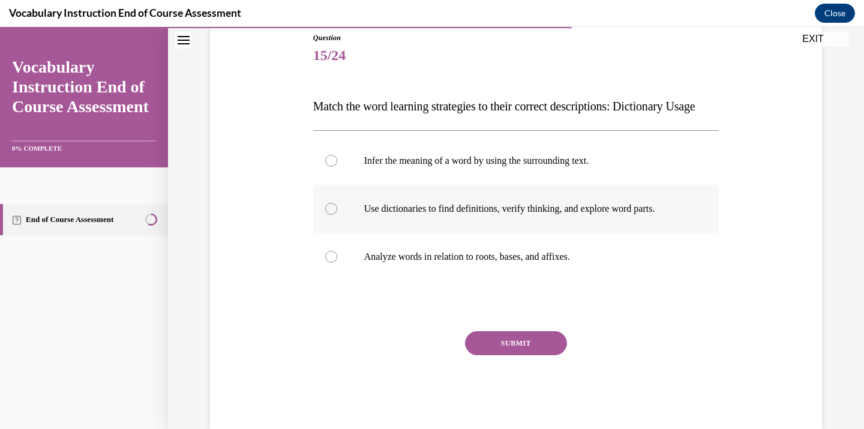
click at [463, 233] on label "Use dictionaries to find definitions, verify thinking, and explore word parts." at bounding box center [516, 209] width 406 height 48
click at [337, 215] on input "Use dictionaries to find definitions, verify thinking, and explore word parts." at bounding box center [331, 209] width 12 height 12
radio input "true"
click at [502, 355] on button "SUBMIT" at bounding box center [516, 343] width 102 height 24
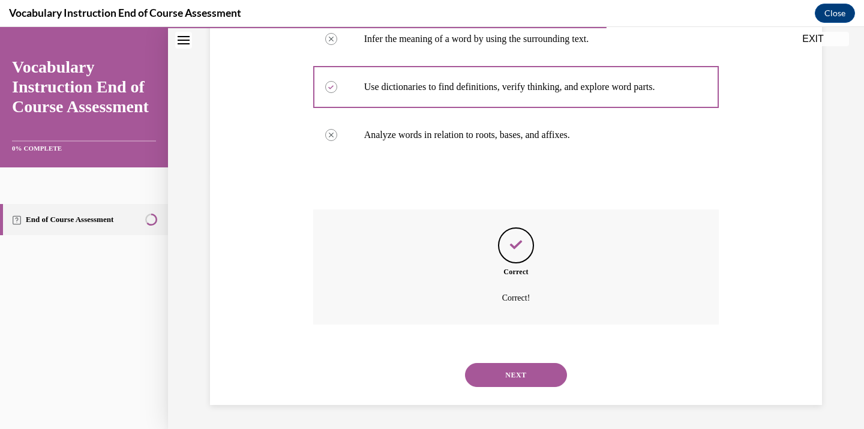
scroll to position [280, 0]
click at [502, 364] on button "NEXT" at bounding box center [516, 375] width 102 height 24
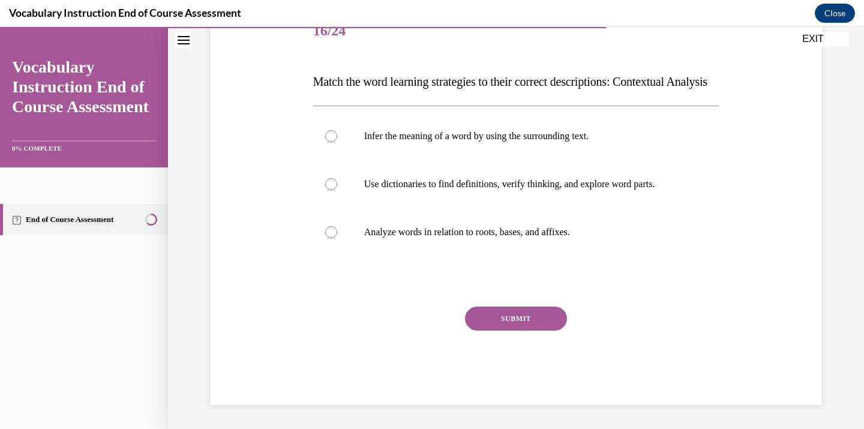
scroll to position [182, 0]
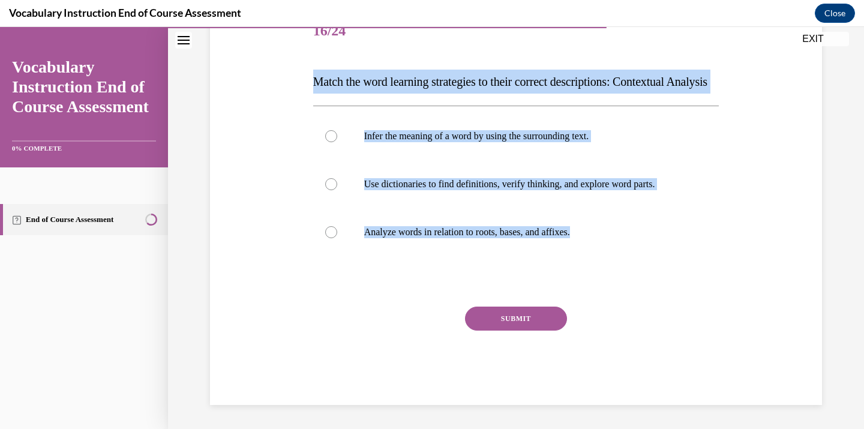
drag, startPoint x: 311, startPoint y: 56, endPoint x: 623, endPoint y: 277, distance: 382.7
click at [623, 277] on div "Question 16/24 Match the word learning strategies to their correct descriptions…" at bounding box center [516, 197] width 412 height 415
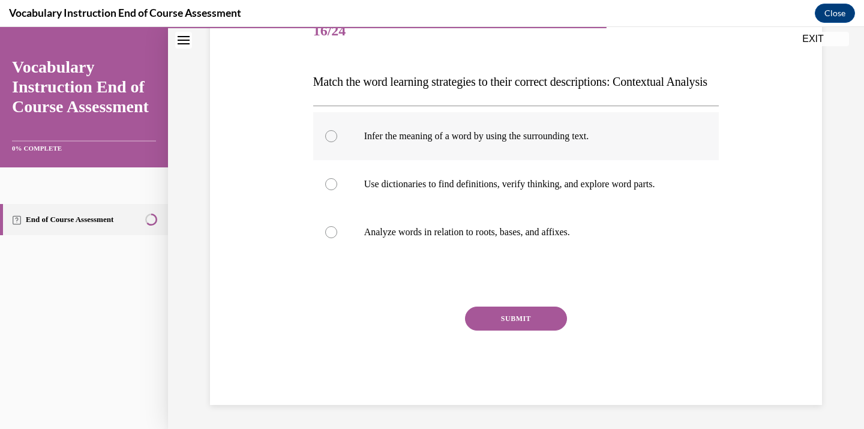
click at [491, 137] on p "Infer the meaning of a word by using the surrounding text." at bounding box center [526, 136] width 325 height 12
click at [337, 137] on input "Infer the meaning of a word by using the surrounding text." at bounding box center [331, 136] width 12 height 12
radio input "true"
click at [518, 315] on button "SUBMIT" at bounding box center [516, 319] width 102 height 24
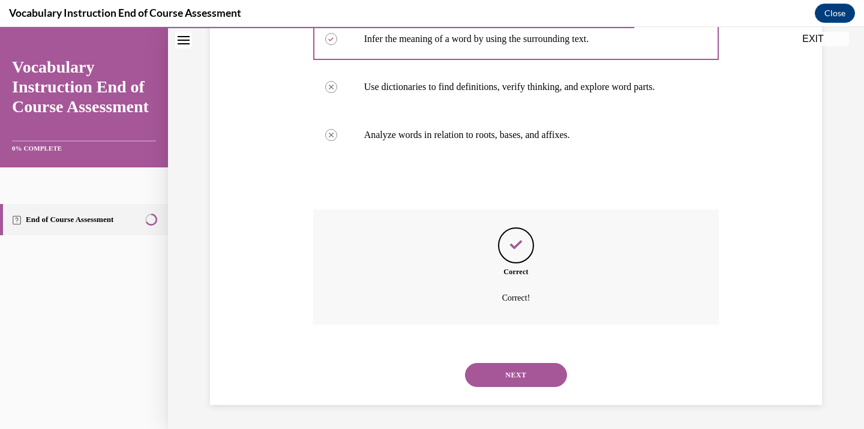
scroll to position [280, 0]
click at [502, 383] on button "NEXT" at bounding box center [516, 375] width 102 height 24
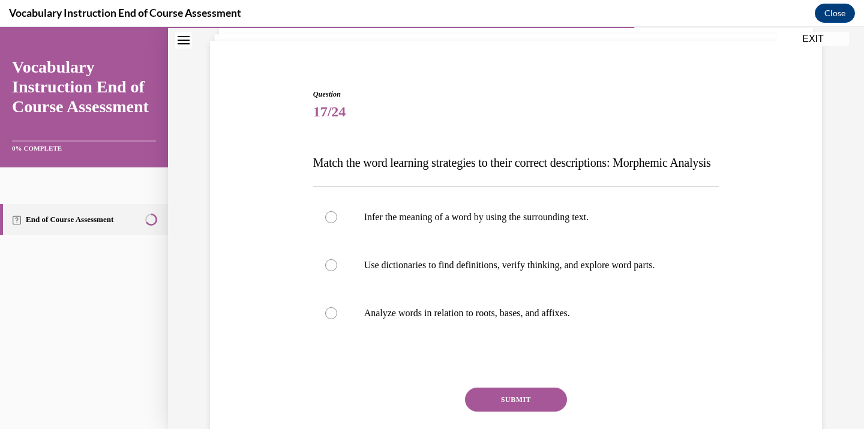
scroll to position [87, 0]
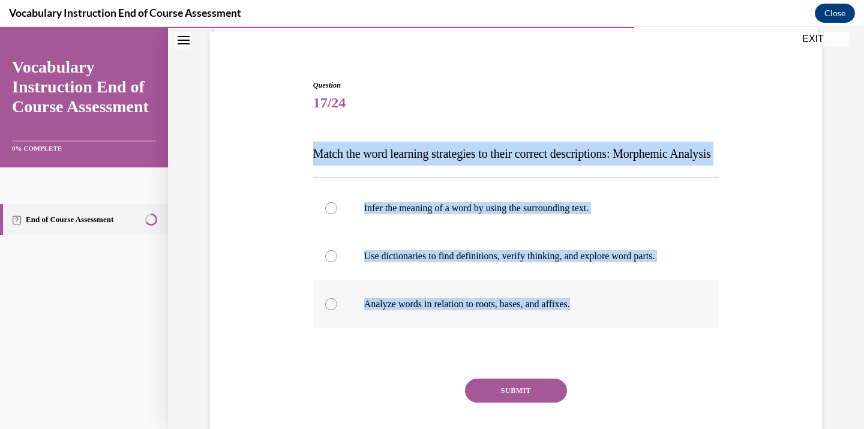
drag, startPoint x: 306, startPoint y: 154, endPoint x: 652, endPoint y: 344, distance: 394.7
click at [652, 344] on div "Question 17/24 Match the word learning strategies to their correct descriptions…" at bounding box center [516, 260] width 618 height 433
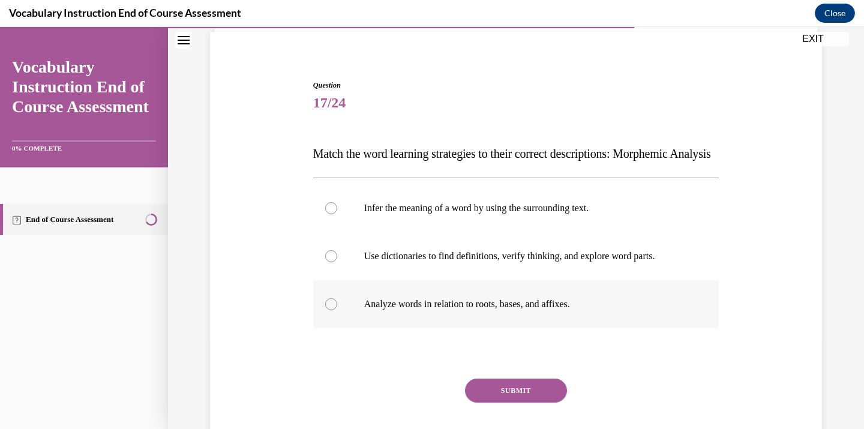
click at [478, 310] on p "Analyze words in relation to roots, bases, and affixes." at bounding box center [526, 304] width 325 height 12
click at [337, 310] on input "Analyze words in relation to roots, bases, and affixes." at bounding box center [331, 304] width 12 height 12
radio input "true"
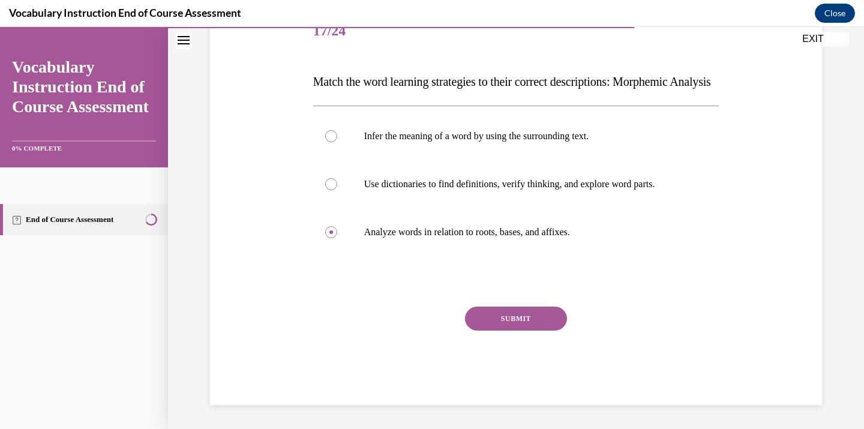
click at [517, 312] on button "SUBMIT" at bounding box center [516, 319] width 102 height 24
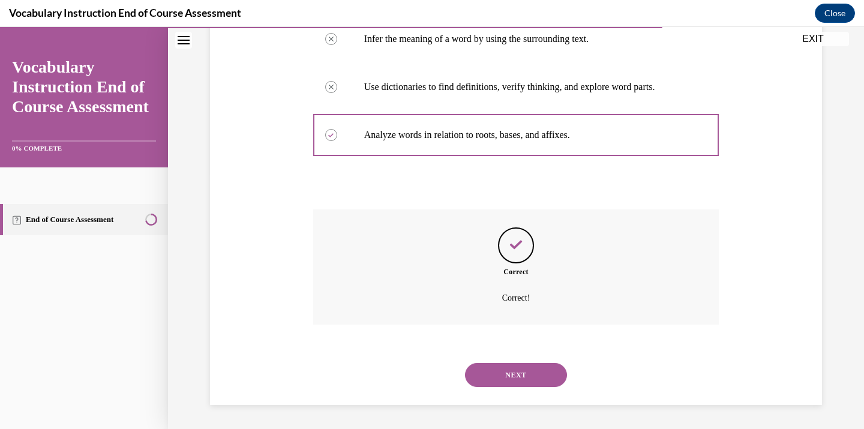
click at [517, 379] on button "NEXT" at bounding box center [516, 375] width 102 height 24
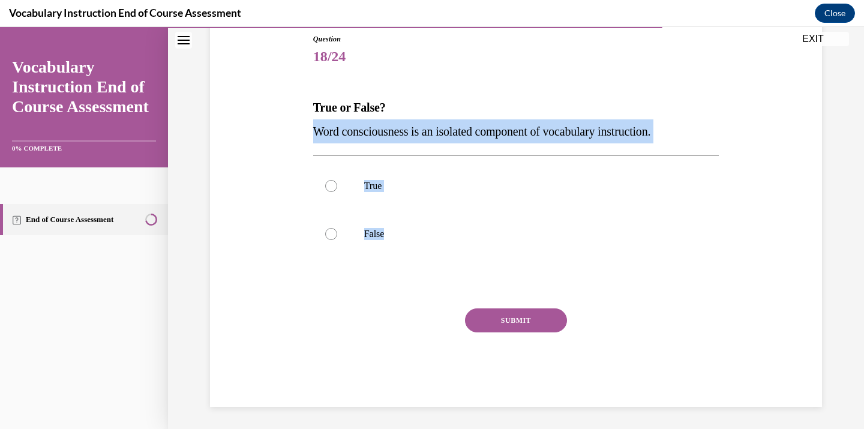
drag, startPoint x: 307, startPoint y: 132, endPoint x: 509, endPoint y: 261, distance: 240.4
click at [509, 261] on div "Question 18/24 True or False? Word consciousness is an isolated component of vo…" at bounding box center [516, 202] width 618 height 409
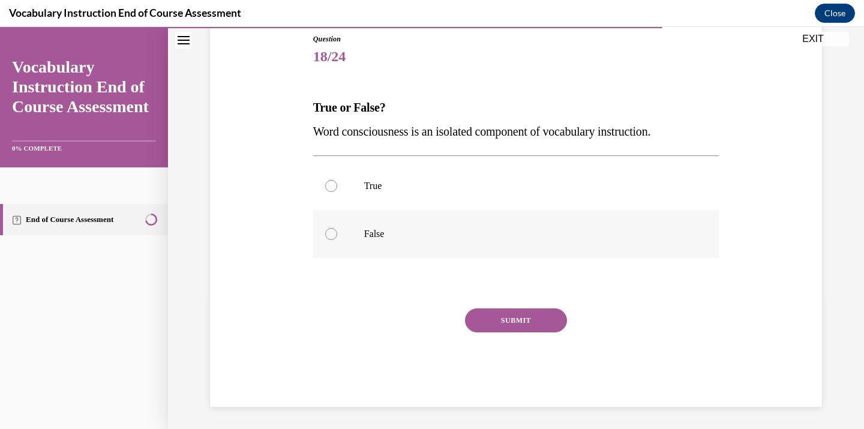
click at [340, 224] on label "False" at bounding box center [516, 234] width 406 height 48
click at [337, 228] on input "False" at bounding box center [331, 234] width 12 height 12
radio input "true"
click at [509, 313] on button "SUBMIT" at bounding box center [516, 320] width 102 height 24
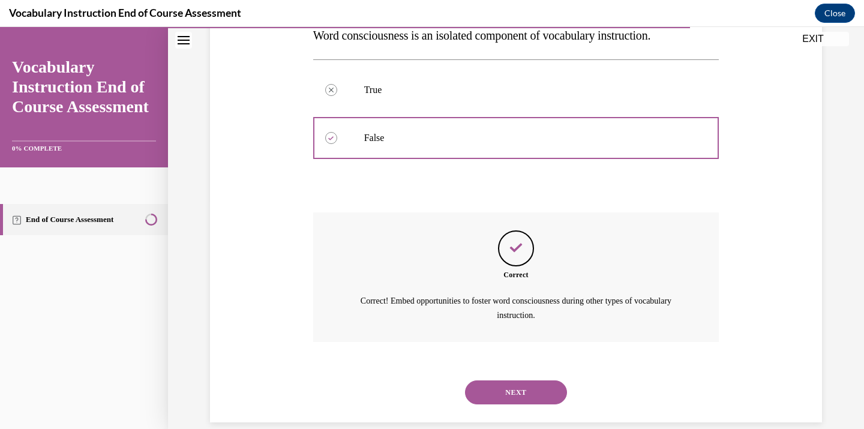
scroll to position [246, 0]
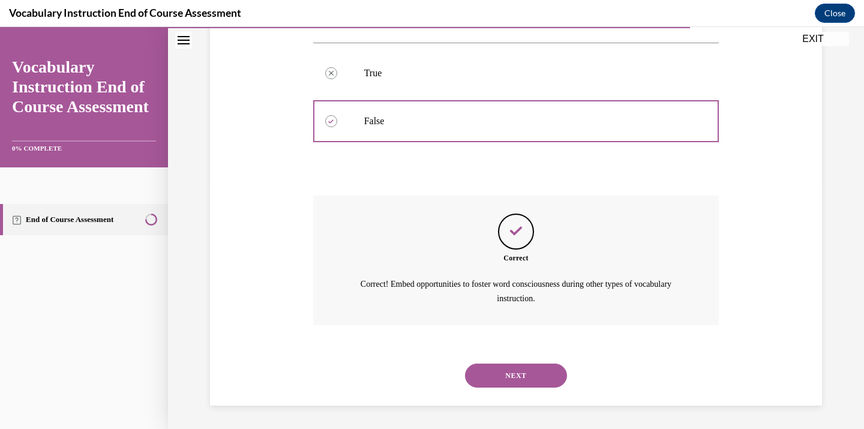
click at [493, 365] on button "NEXT" at bounding box center [516, 376] width 102 height 24
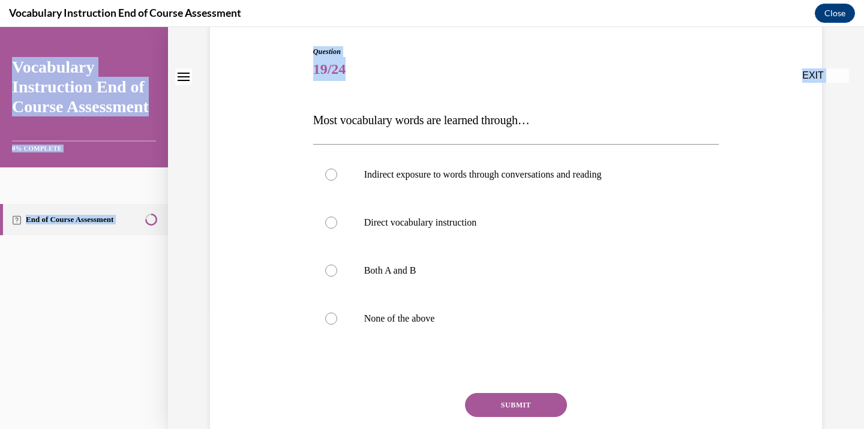
scroll to position [207, 0]
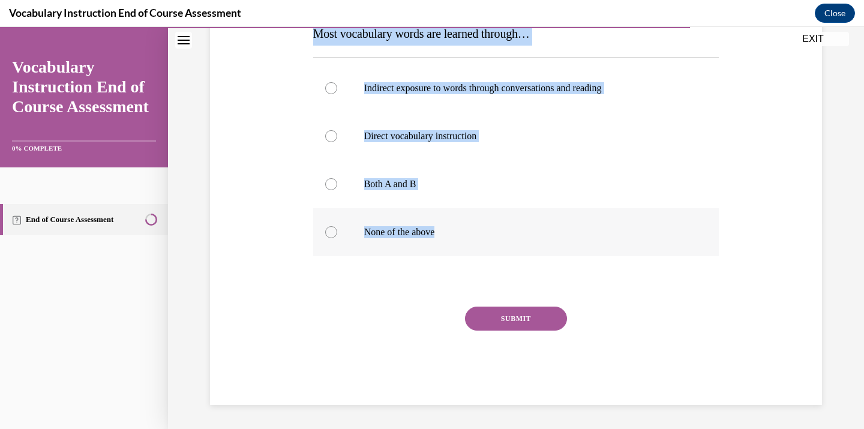
drag, startPoint x: 292, startPoint y: 227, endPoint x: 486, endPoint y: 245, distance: 194.6
click at [486, 245] on div "Question 19/24 Most vocabulary words are learned through… Indirect exposure to …" at bounding box center [516, 164] width 618 height 481
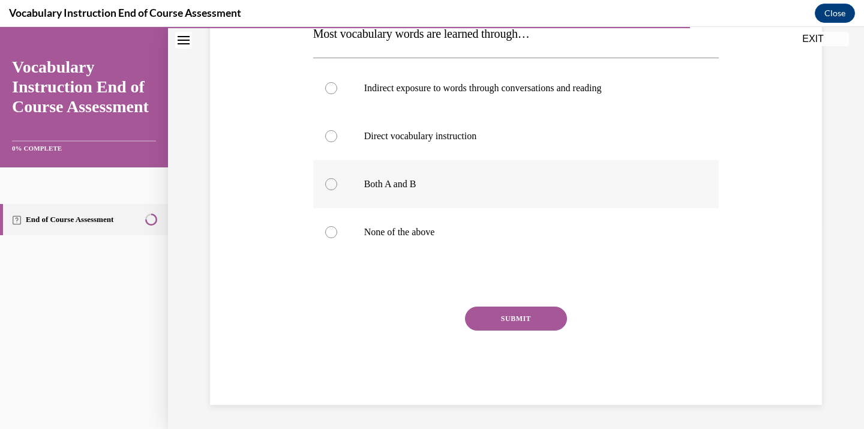
click at [437, 175] on label "Both A and B" at bounding box center [516, 184] width 406 height 48
click at [337, 178] on input "Both A and B" at bounding box center [331, 184] width 12 height 12
radio input "true"
click at [504, 313] on button "SUBMIT" at bounding box center [516, 319] width 102 height 24
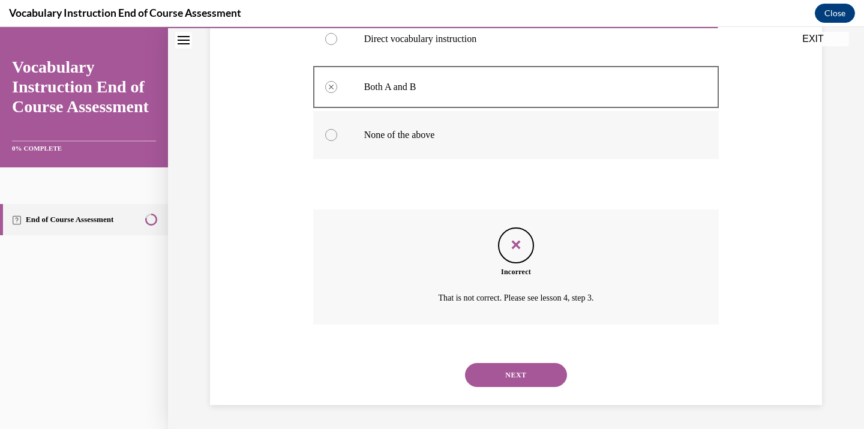
scroll to position [304, 0]
click at [535, 374] on button "NEXT" at bounding box center [516, 376] width 102 height 24
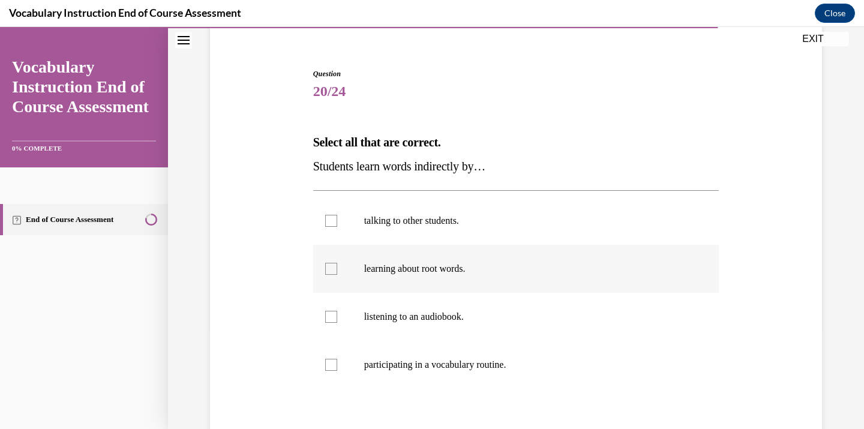
scroll to position [99, 0]
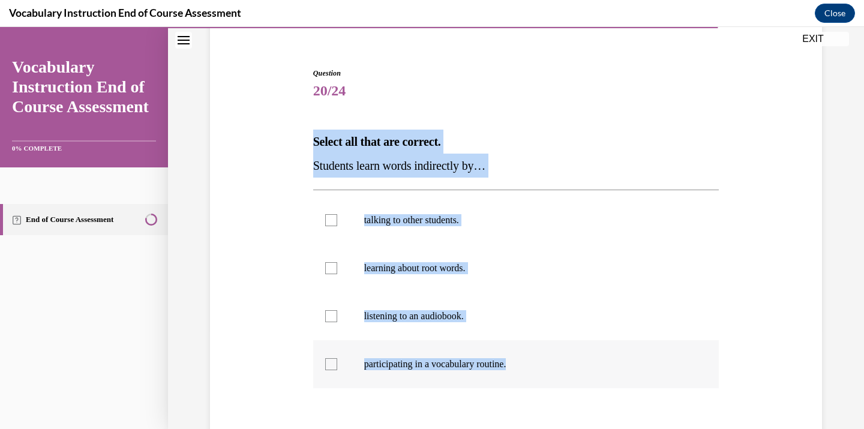
drag, startPoint x: 308, startPoint y: 141, endPoint x: 548, endPoint y: 370, distance: 331.9
click at [548, 370] on div "Question 20/24 Select all that are correct. Students learn words indirectly by……" at bounding box center [516, 284] width 618 height 505
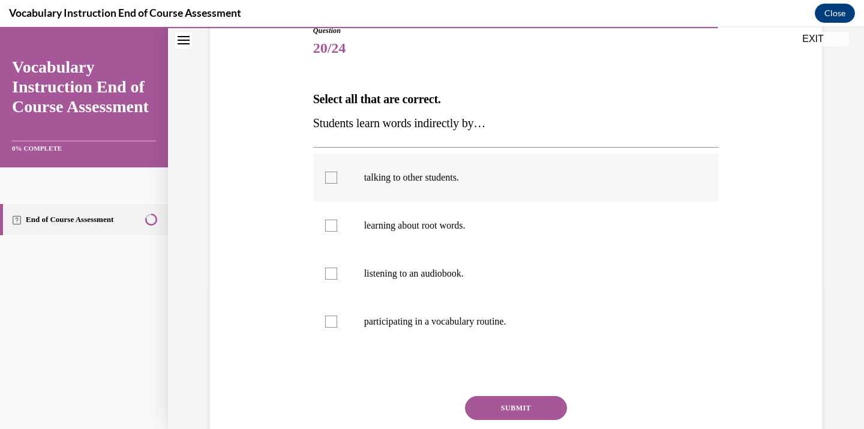
click at [480, 170] on label "talking to other students." at bounding box center [516, 178] width 406 height 48
click at [337, 172] on input "talking to other students." at bounding box center [331, 178] width 12 height 12
checkbox input "true"
click at [473, 284] on label "listening to an audiobook." at bounding box center [516, 274] width 406 height 48
click at [337, 280] on input "listening to an audiobook." at bounding box center [331, 274] width 12 height 12
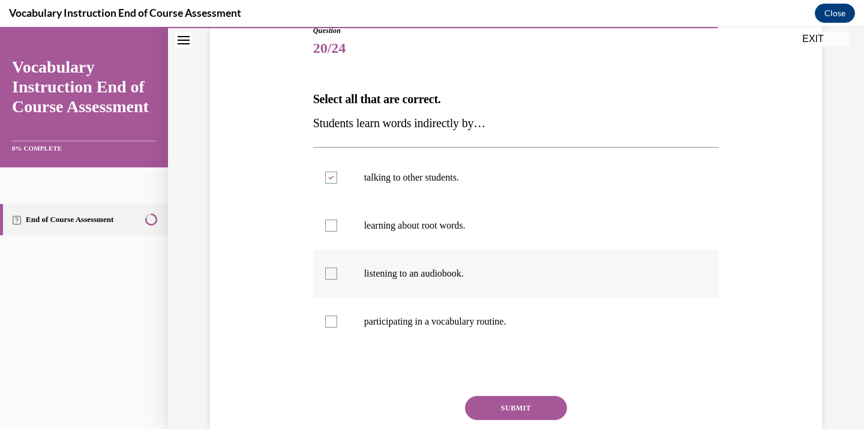
checkbox input "true"
click at [540, 412] on button "SUBMIT" at bounding box center [516, 408] width 102 height 24
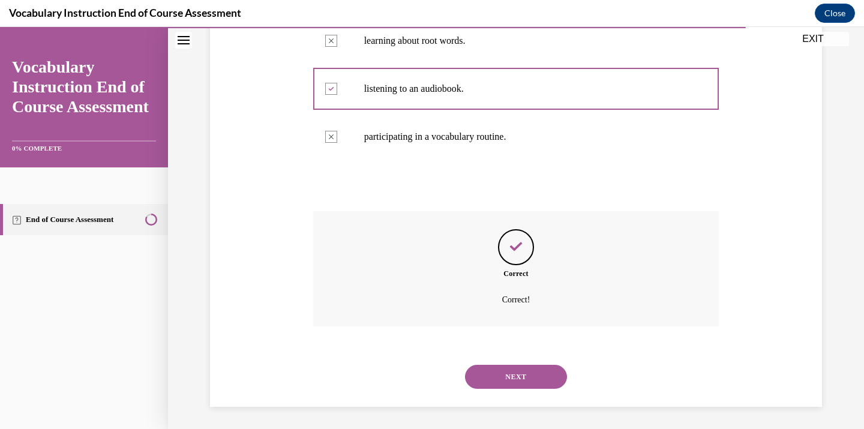
scroll to position [328, 0]
click at [528, 382] on button "NEXT" at bounding box center [516, 375] width 102 height 24
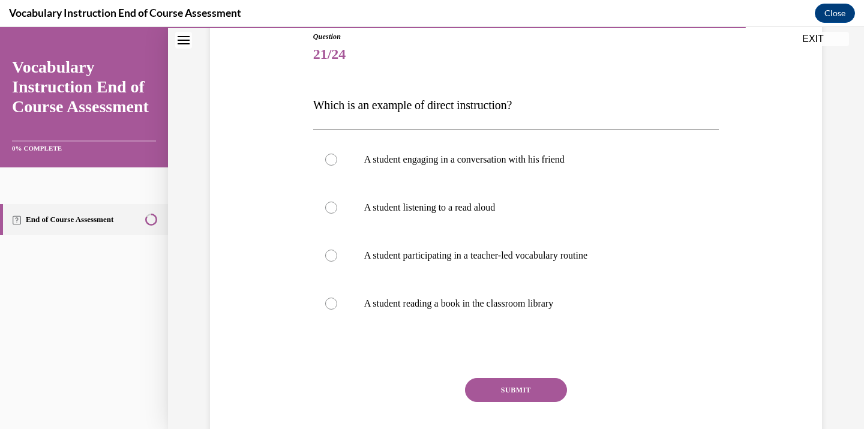
scroll to position [136, 0]
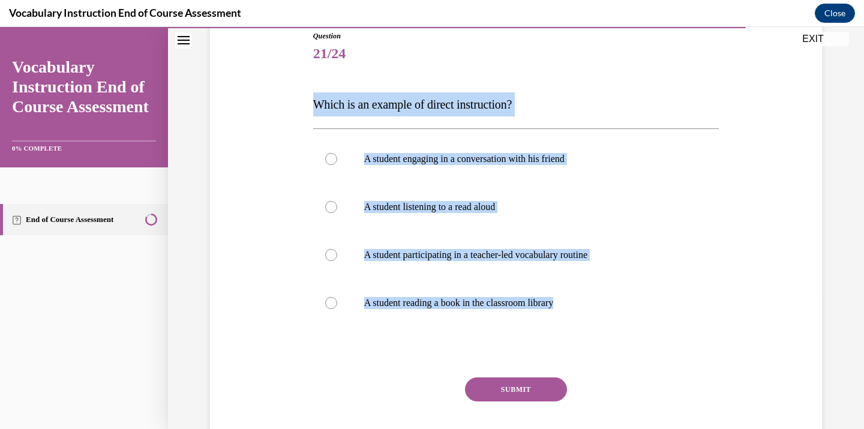
drag, startPoint x: 308, startPoint y: 100, endPoint x: 626, endPoint y: 347, distance: 403.6
click at [626, 347] on div "Question 21/24 Which is an example of direct instruction? A student engaging in…" at bounding box center [516, 235] width 618 height 481
click at [403, 264] on label "A student participating in a teacher-led vocabulary routine" at bounding box center [516, 255] width 406 height 48
click at [337, 261] on input "A student participating in a teacher-led vocabulary routine" at bounding box center [331, 255] width 12 height 12
radio input "true"
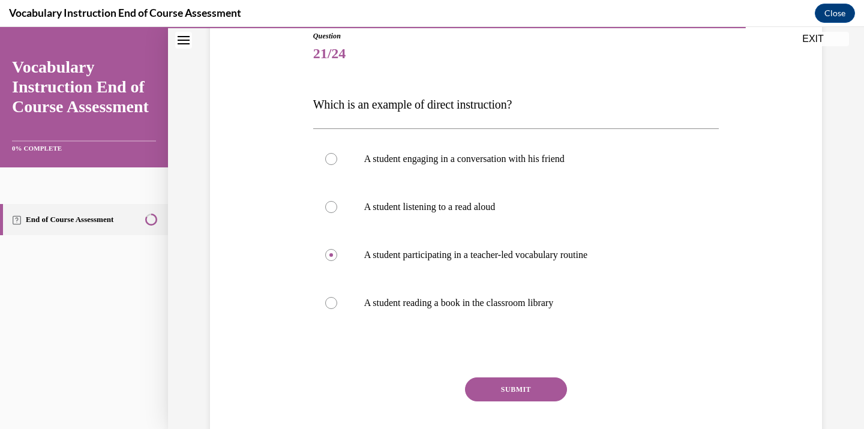
click at [500, 389] on button "SUBMIT" at bounding box center [516, 389] width 102 height 24
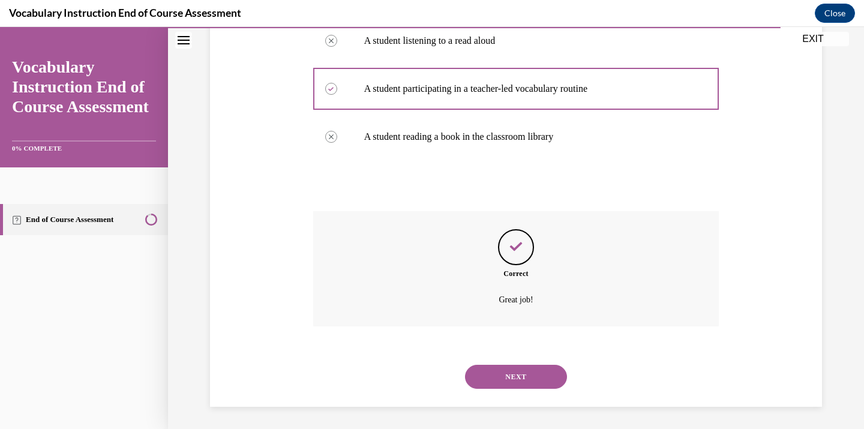
scroll to position [304, 0]
click at [506, 371] on button "NEXT" at bounding box center [516, 375] width 102 height 24
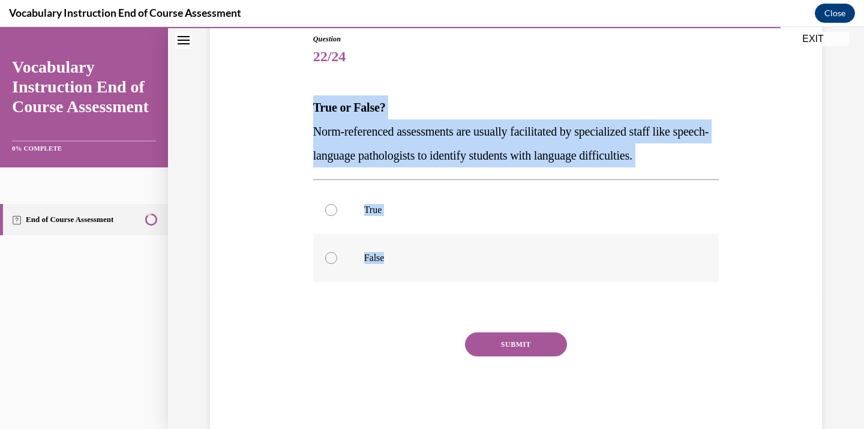
drag, startPoint x: 301, startPoint y: 99, endPoint x: 701, endPoint y: 270, distance: 435.2
click at [701, 270] on div "Question 22/24 True or False? Norm-referenced assessments are usually facilitat…" at bounding box center [516, 214] width 618 height 433
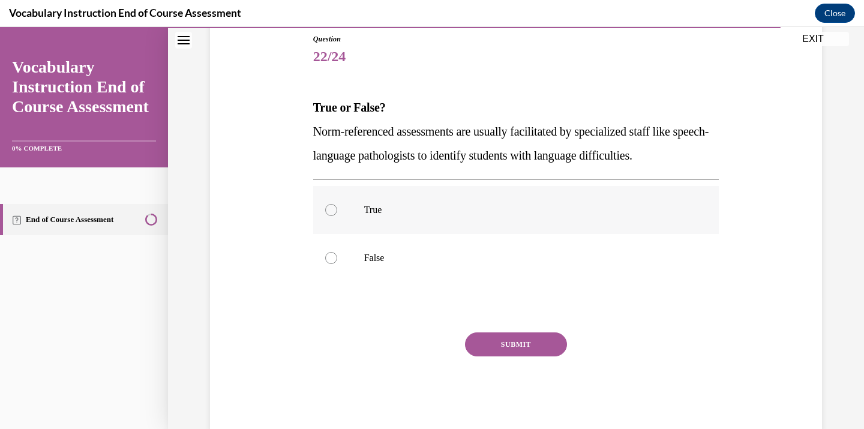
click at [475, 217] on label "True" at bounding box center [516, 210] width 406 height 48
click at [337, 216] on input "True" at bounding box center [331, 210] width 12 height 12
radio input "true"
click at [509, 344] on button "SUBMIT" at bounding box center [516, 344] width 102 height 24
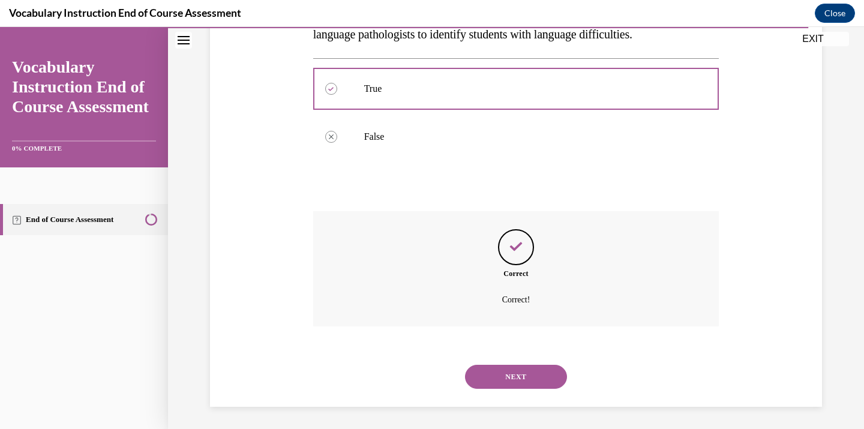
scroll to position [256, 0]
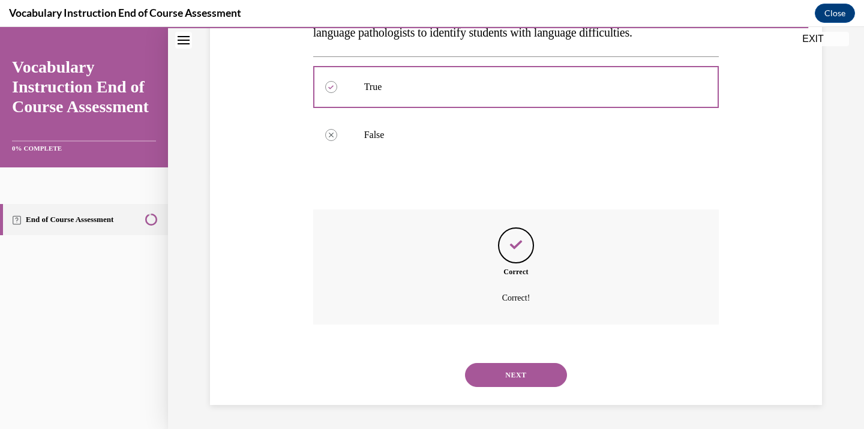
click at [479, 381] on button "NEXT" at bounding box center [516, 375] width 102 height 24
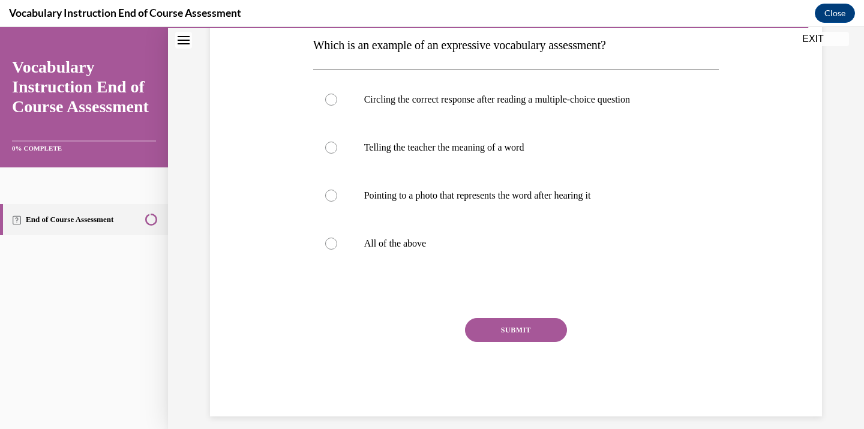
scroll to position [145, 0]
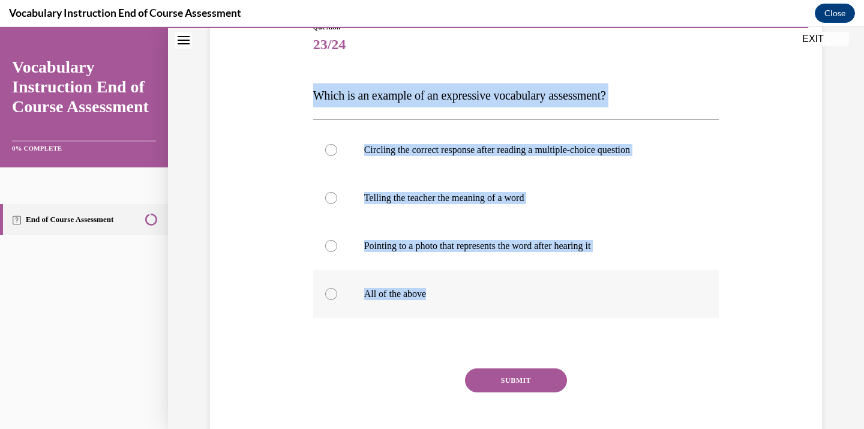
drag, startPoint x: 304, startPoint y: 88, endPoint x: 486, endPoint y: 295, distance: 276.4
click at [486, 295] on div "Question 23/24 Which is an example of an expressive vocabulary assessment? Circ…" at bounding box center [516, 226] width 618 height 481
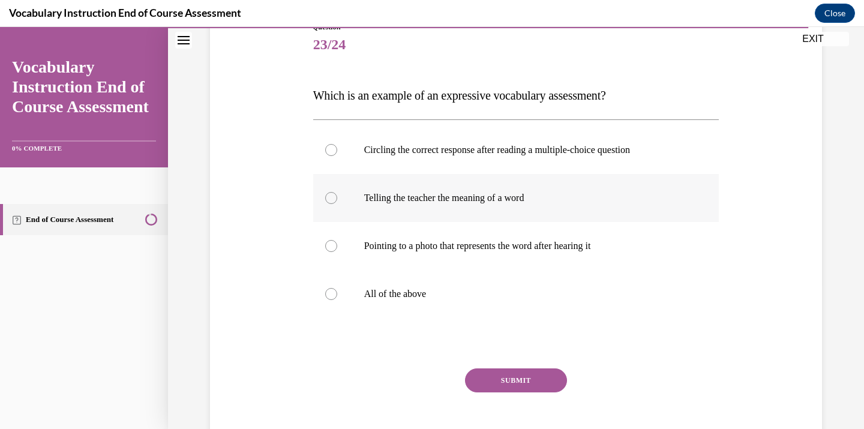
click at [439, 200] on p "Telling the teacher the meaning of a word" at bounding box center [526, 198] width 325 height 12
click at [337, 200] on input "Telling the teacher the meaning of a word" at bounding box center [331, 198] width 12 height 12
radio input "true"
click at [505, 385] on button "SUBMIT" at bounding box center [516, 380] width 102 height 24
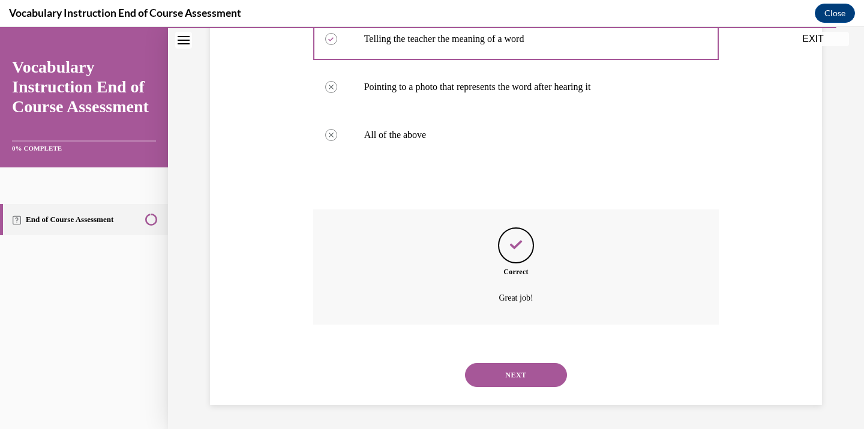
click at [506, 385] on button "NEXT" at bounding box center [516, 375] width 102 height 24
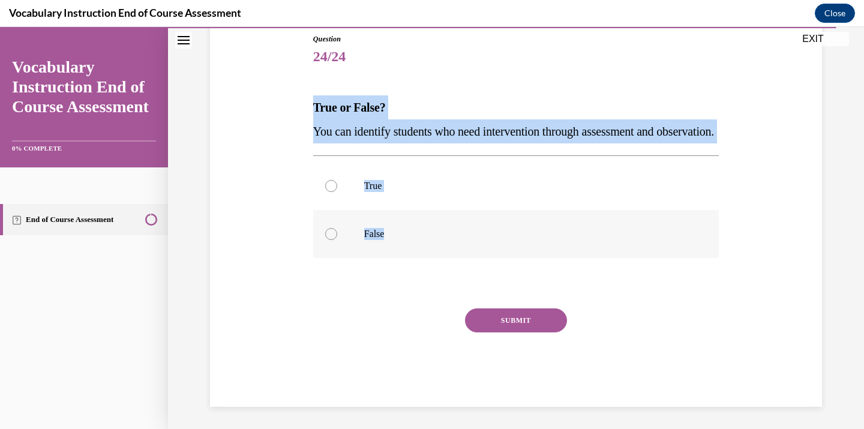
drag, startPoint x: 307, startPoint y: 106, endPoint x: 424, endPoint y: 268, distance: 199.7
click at [427, 268] on div "Question 24/24 True or False? You can identify students who need intervention t…" at bounding box center [516, 202] width 618 height 409
click at [395, 199] on label "True" at bounding box center [516, 186] width 406 height 48
click at [337, 192] on input "True" at bounding box center [331, 186] width 12 height 12
radio input "true"
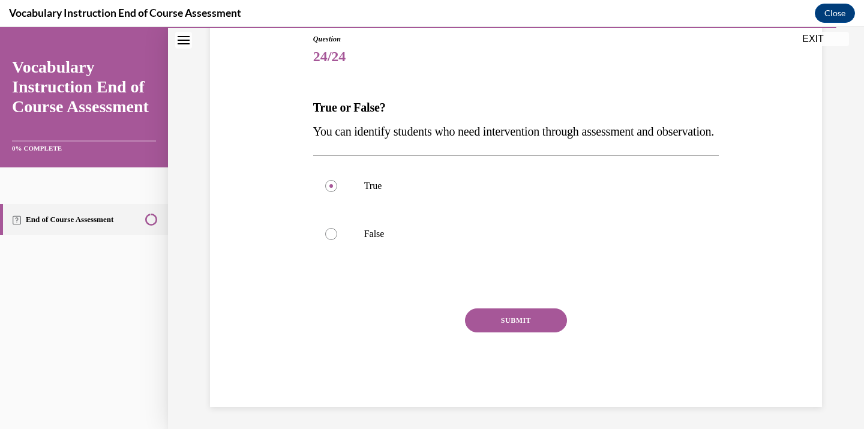
click at [488, 332] on button "SUBMIT" at bounding box center [516, 320] width 102 height 24
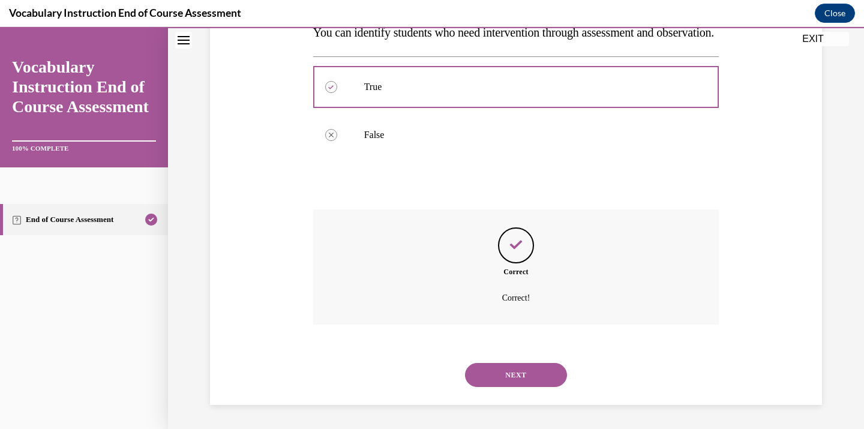
scroll to position [256, 0]
click at [498, 385] on button "NEXT" at bounding box center [516, 375] width 102 height 24
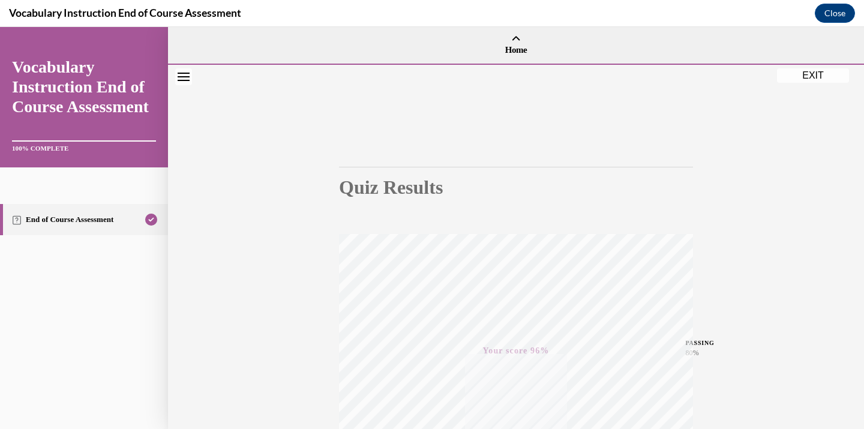
scroll to position [213, 0]
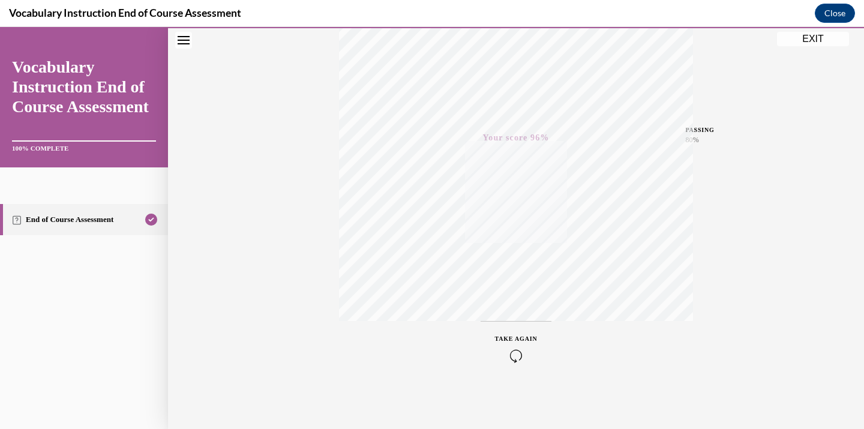
click at [821, 41] on button "EXIT" at bounding box center [813, 39] width 72 height 14
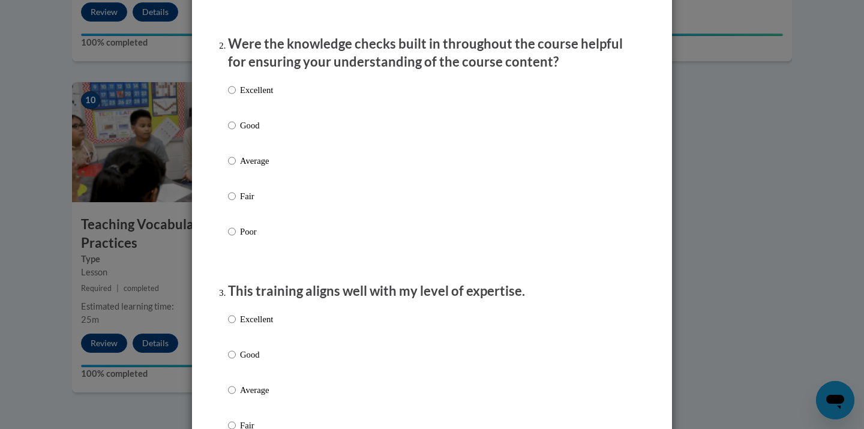
scroll to position [0, 0]
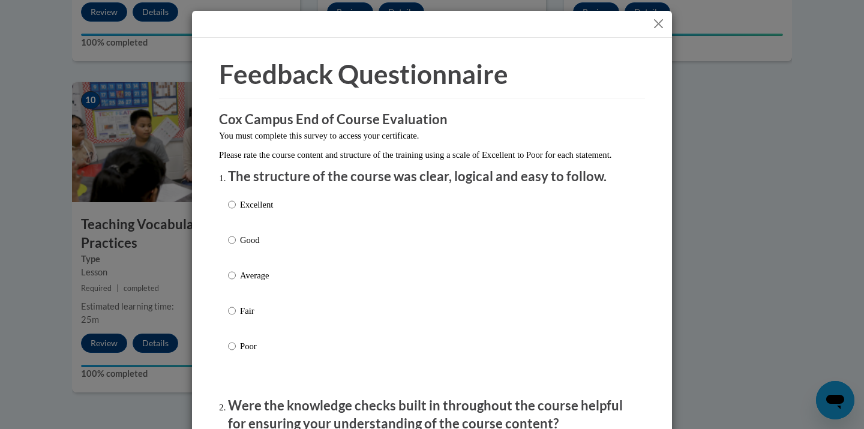
click at [664, 14] on div at bounding box center [432, 24] width 480 height 27
click at [664, 22] on button "Close" at bounding box center [658, 23] width 15 height 15
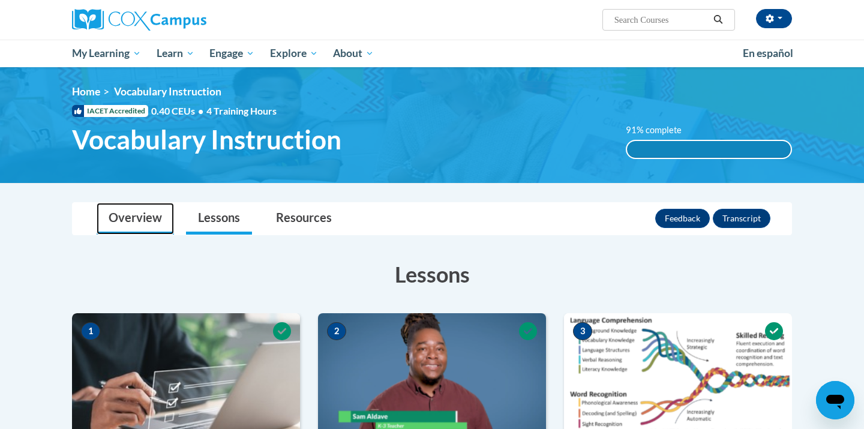
click at [167, 221] on link "Overview" at bounding box center [135, 219] width 77 height 32
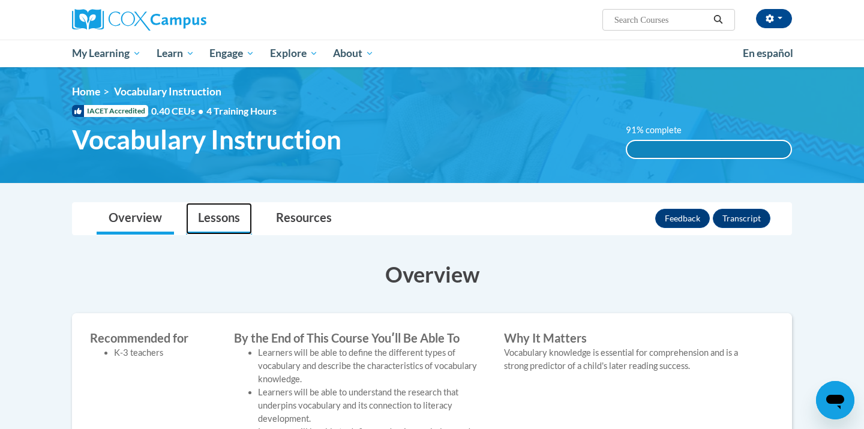
click at [234, 212] on link "Lessons" at bounding box center [219, 219] width 66 height 32
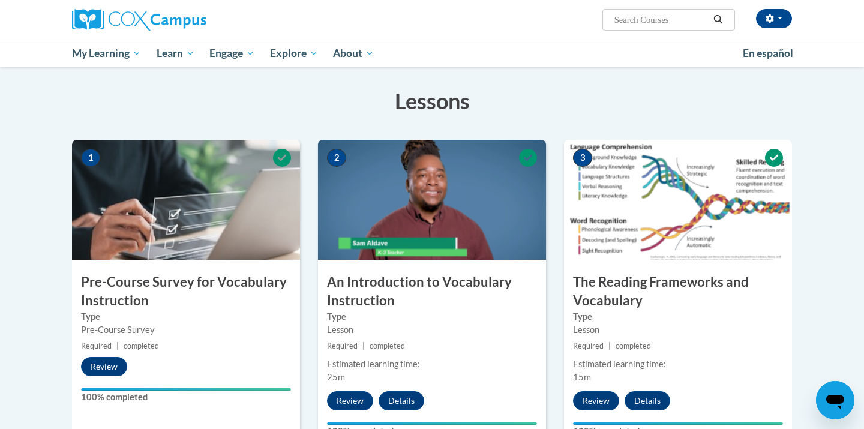
scroll to position [31, 0]
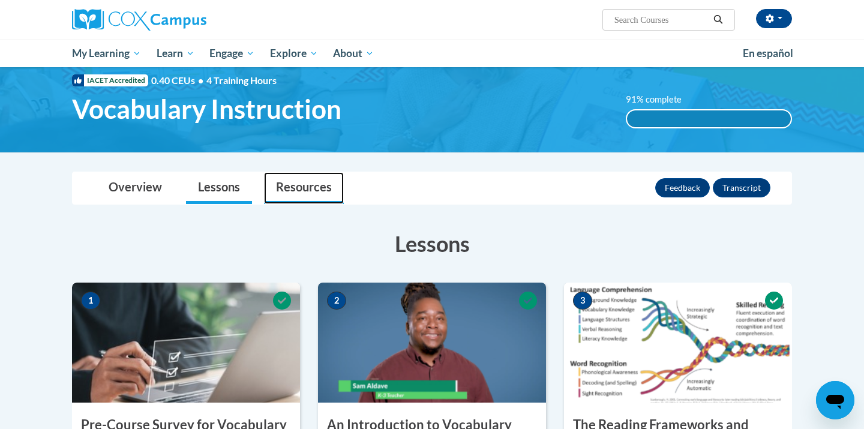
click at [302, 182] on link "Resources" at bounding box center [304, 188] width 80 height 32
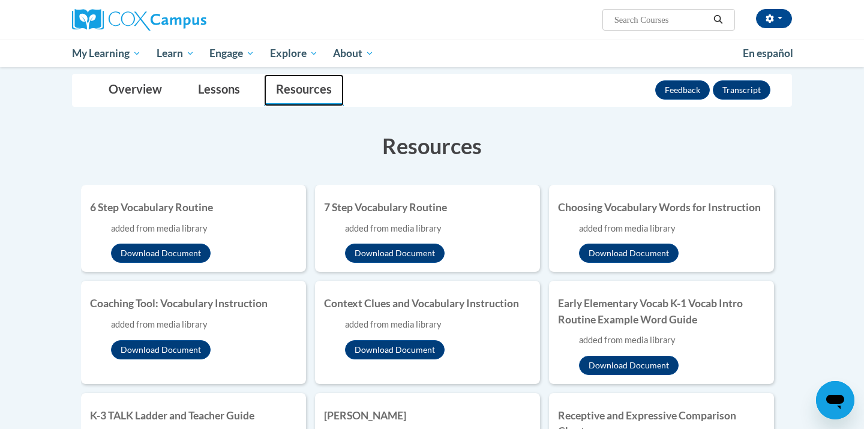
scroll to position [0, 0]
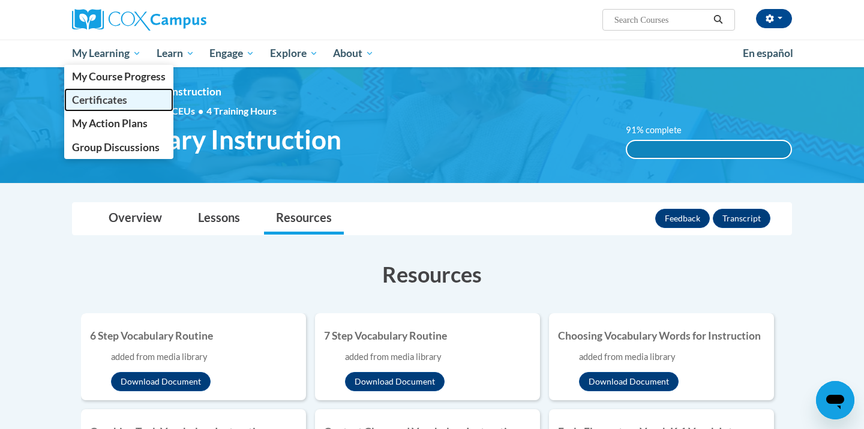
click at [113, 103] on span "Certificates" at bounding box center [99, 100] width 55 height 13
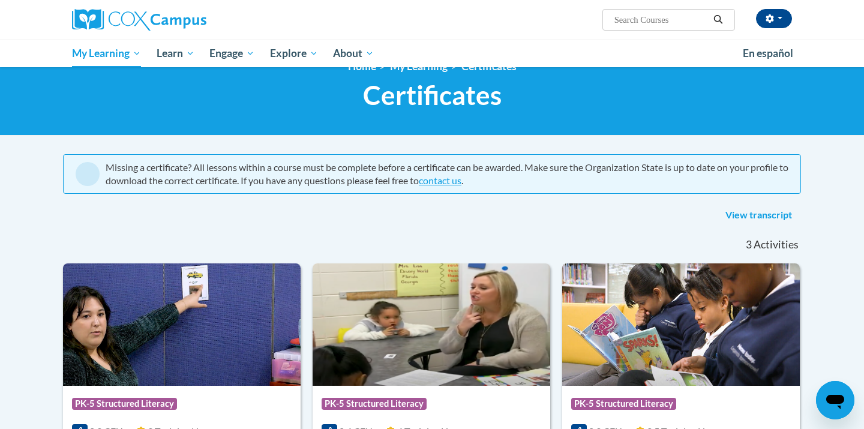
scroll to position [24, 0]
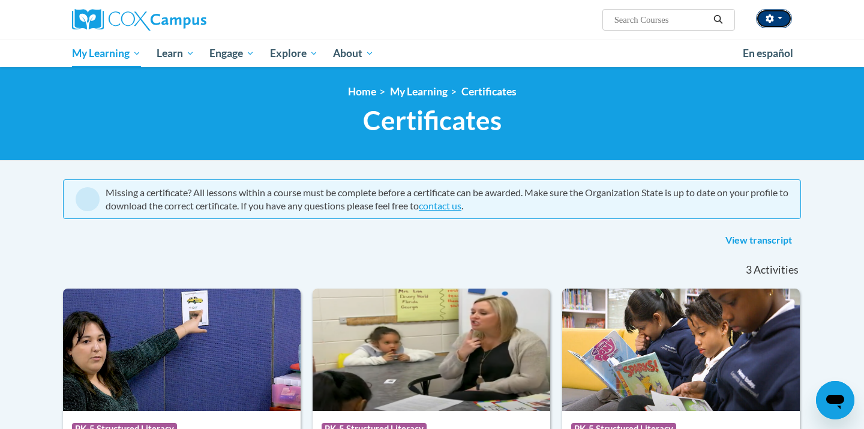
click at [776, 23] on button "button" at bounding box center [774, 18] width 36 height 19
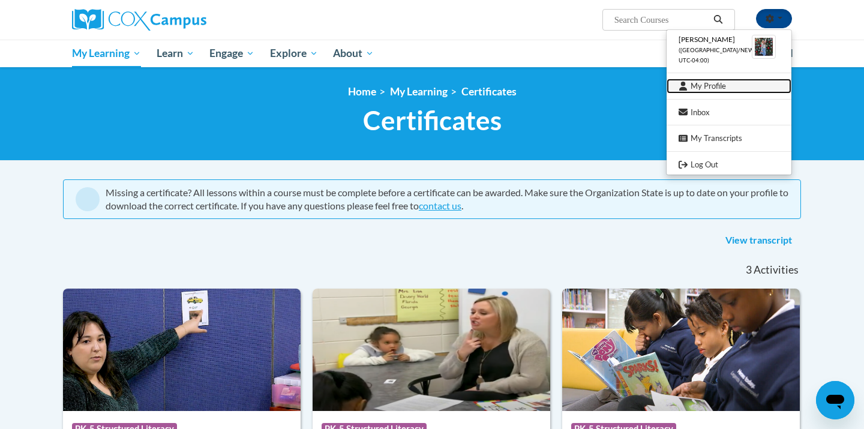
click at [727, 92] on link "My Profile" at bounding box center [729, 86] width 125 height 15
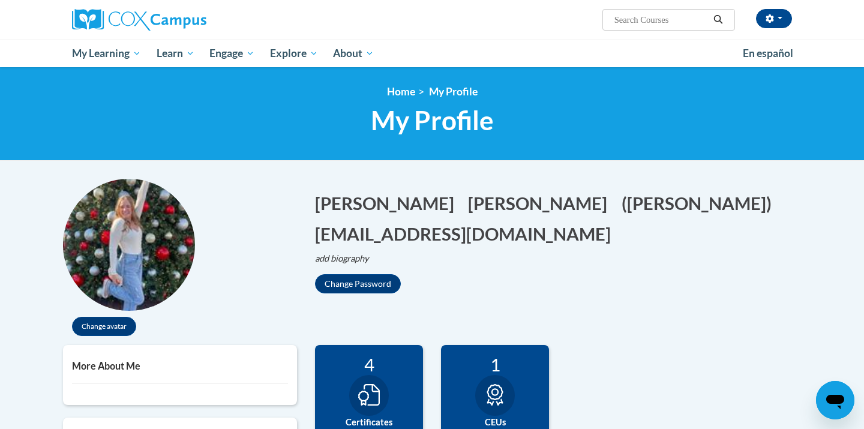
scroll to position [187, 0]
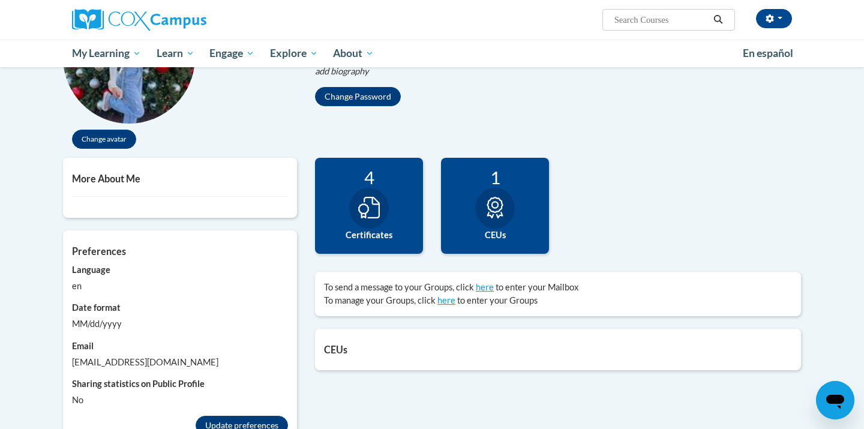
click at [365, 205] on icon at bounding box center [369, 208] width 22 height 22
click at [370, 229] on label "Certificates" at bounding box center [369, 235] width 90 height 13
click at [367, 209] on icon at bounding box center [369, 208] width 22 height 22
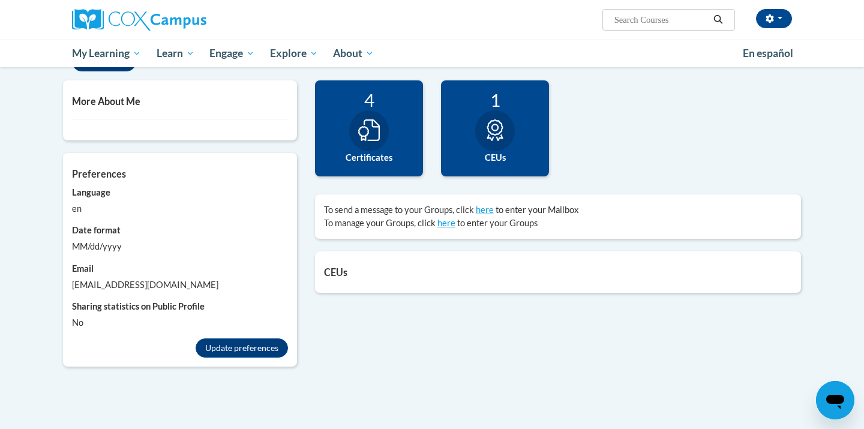
click at [348, 123] on div "4 Certificates" at bounding box center [369, 128] width 108 height 96
click at [367, 126] on icon at bounding box center [369, 130] width 22 height 22
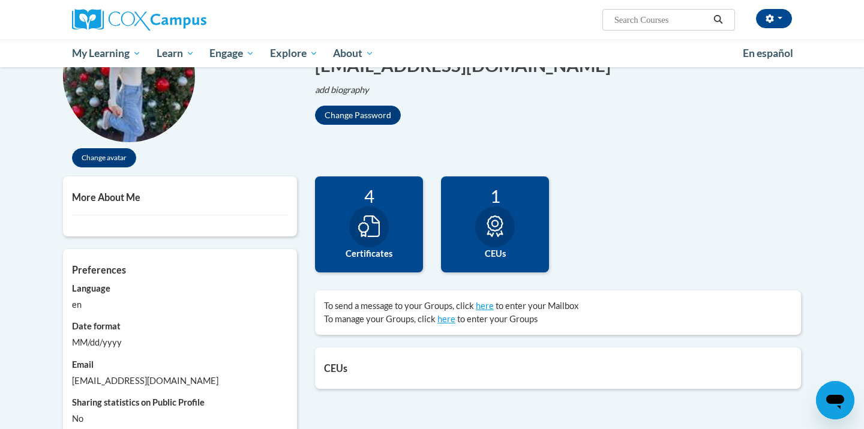
scroll to position [0, 0]
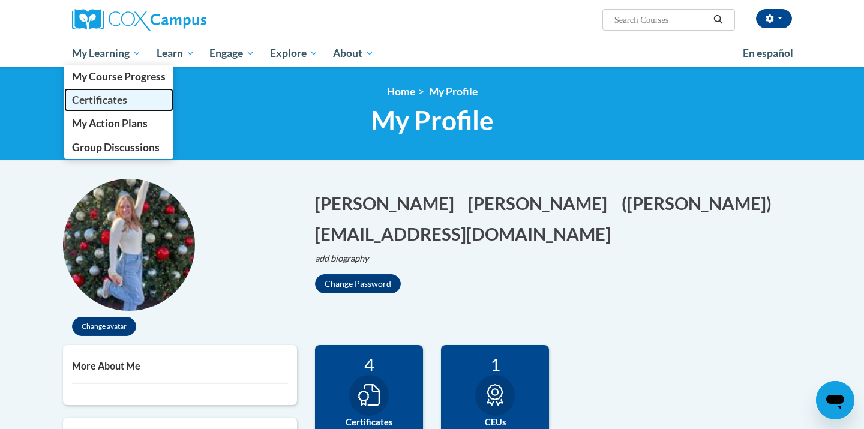
click at [120, 102] on span "Certificates" at bounding box center [99, 100] width 55 height 13
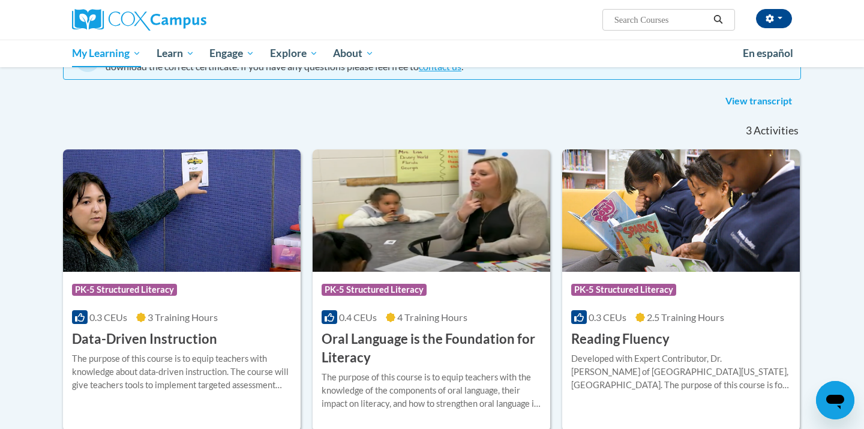
scroll to position [34, 0]
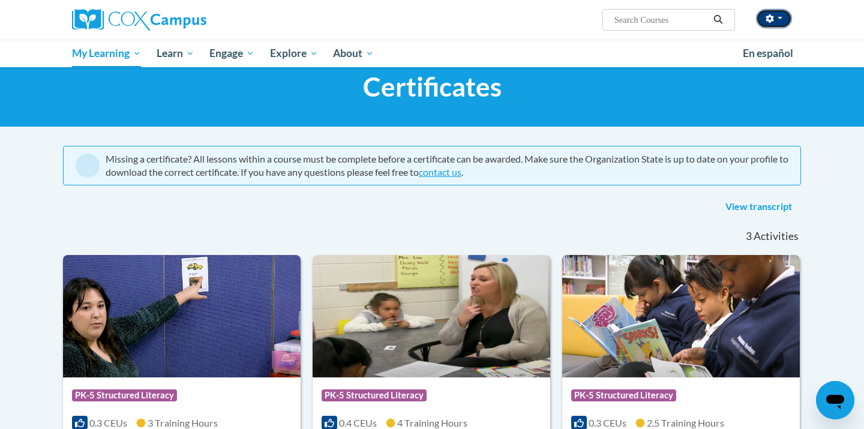
click at [773, 23] on icon "button" at bounding box center [770, 18] width 8 height 8
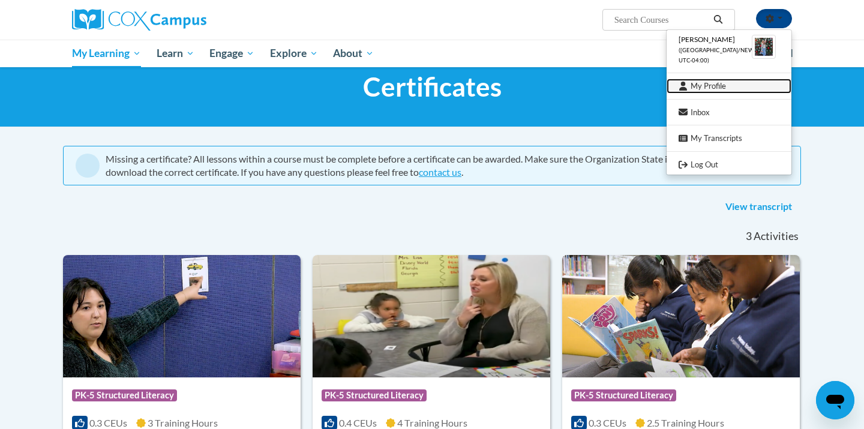
click at [711, 89] on link "My Profile" at bounding box center [729, 86] width 125 height 15
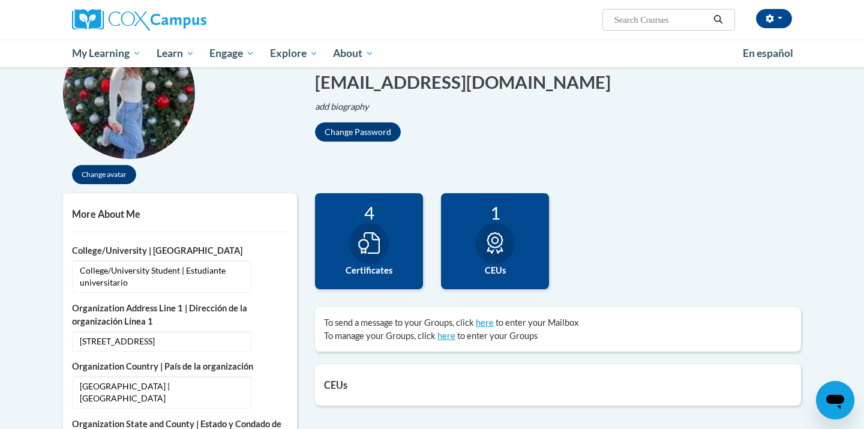
scroll to position [152, 0]
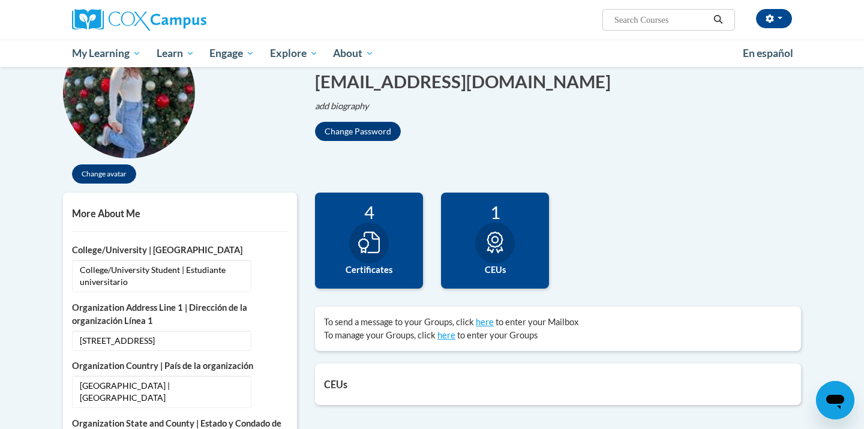
click at [355, 221] on div "4" at bounding box center [369, 212] width 90 height 21
click at [508, 240] on div at bounding box center [495, 243] width 40 height 41
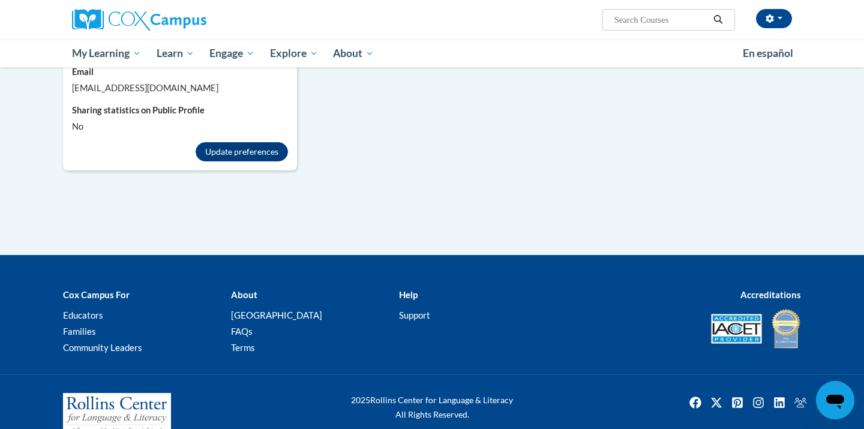
scroll to position [1192, 0]
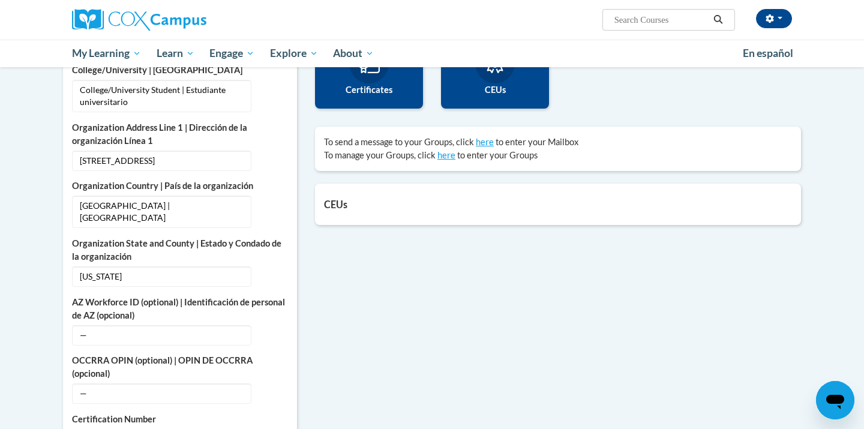
scroll to position [61, 0]
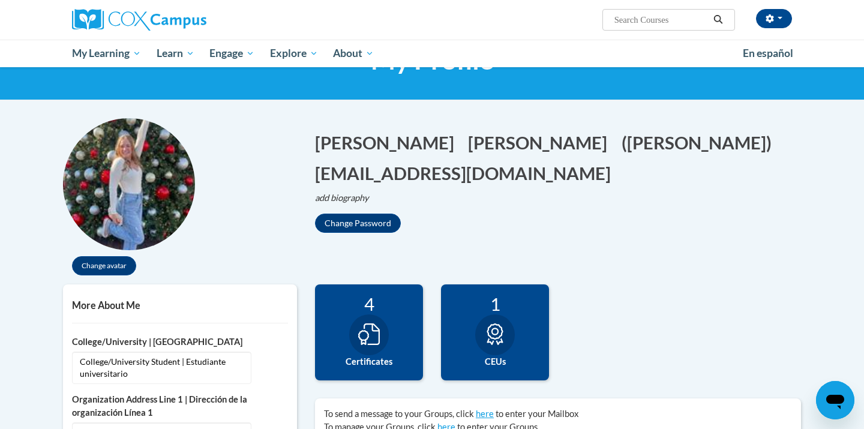
click at [376, 337] on icon at bounding box center [369, 334] width 22 height 22
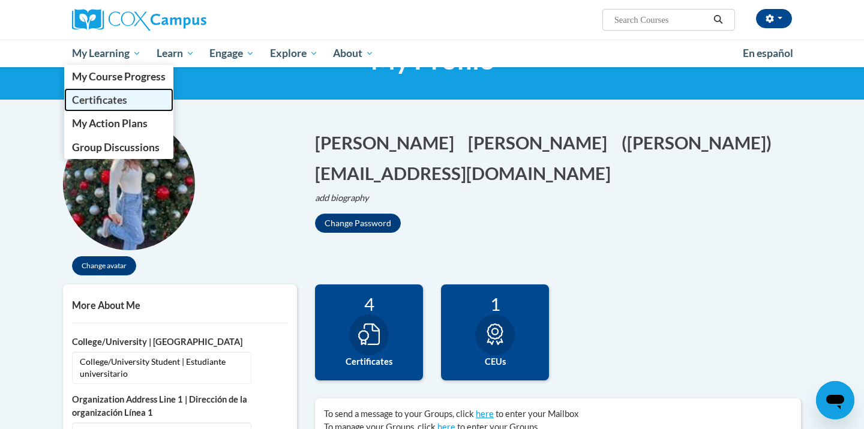
click at [127, 97] on link "Certificates" at bounding box center [118, 99] width 109 height 23
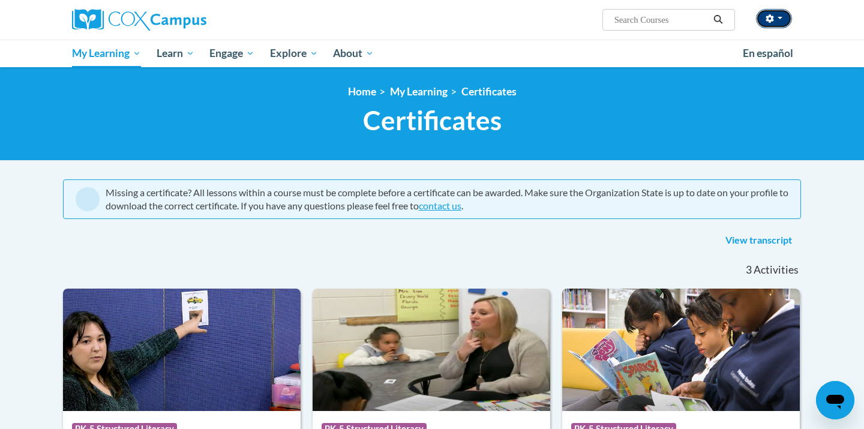
click at [769, 25] on button "button" at bounding box center [774, 18] width 36 height 19
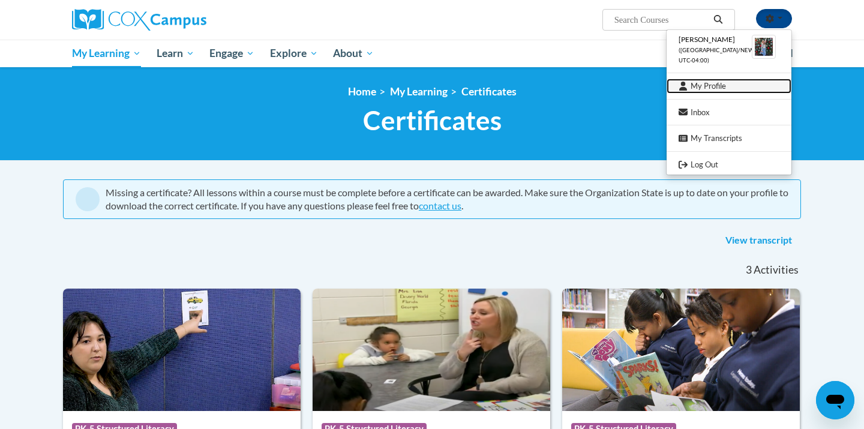
click at [712, 86] on link "My Profile" at bounding box center [729, 86] width 125 height 15
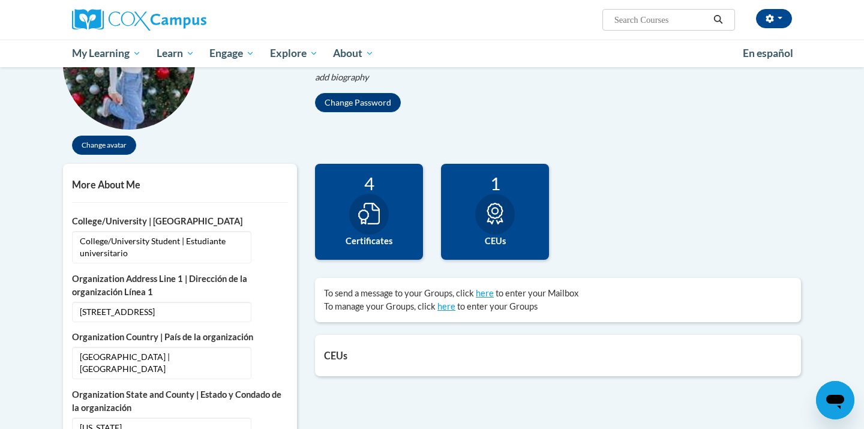
scroll to position [203, 0]
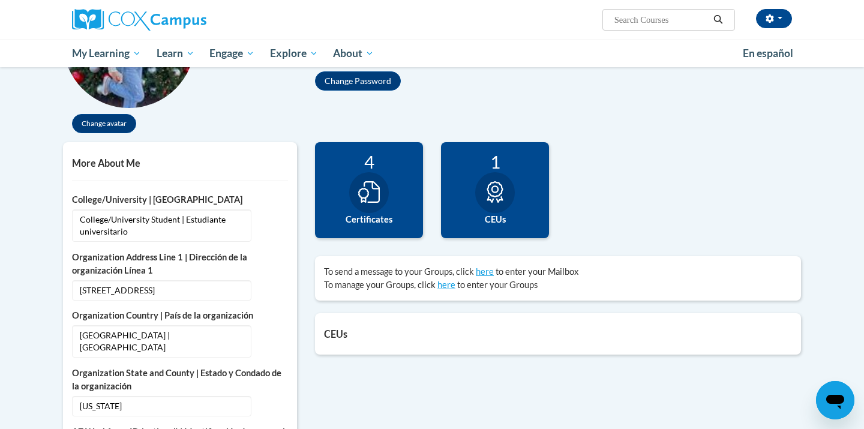
click at [373, 195] on icon at bounding box center [369, 192] width 22 height 22
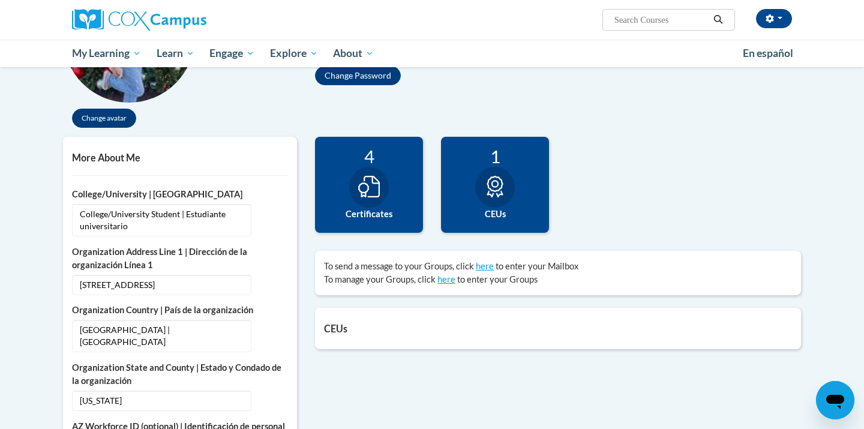
click at [337, 190] on div "4 Certificates" at bounding box center [369, 185] width 108 height 96
click at [376, 179] on icon at bounding box center [369, 187] width 22 height 22
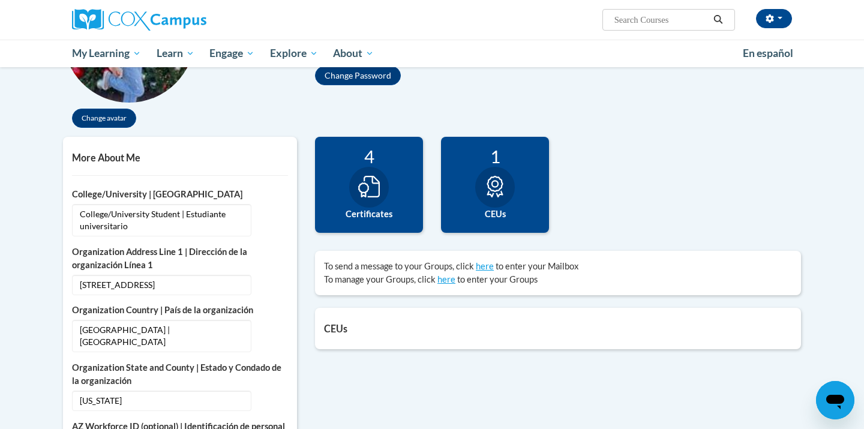
click at [367, 170] on div at bounding box center [369, 187] width 40 height 41
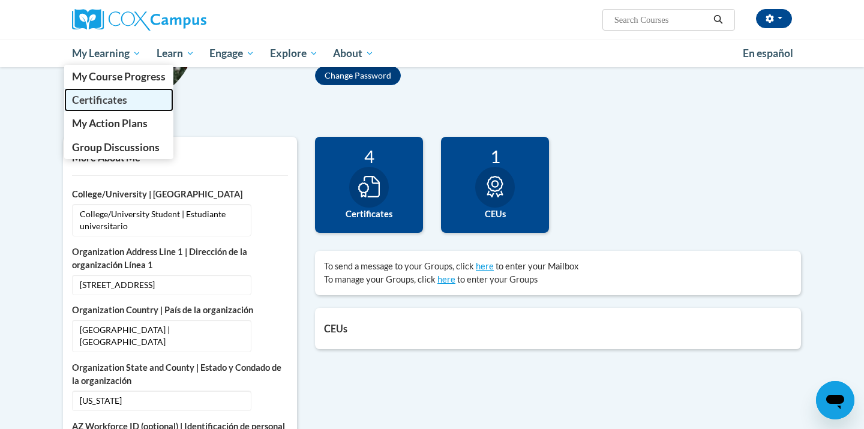
click at [115, 95] on span "Certificates" at bounding box center [99, 100] width 55 height 13
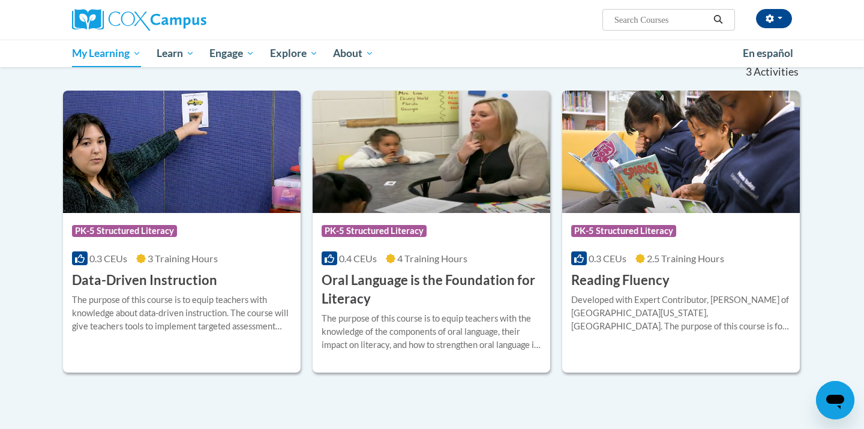
scroll to position [244, 0]
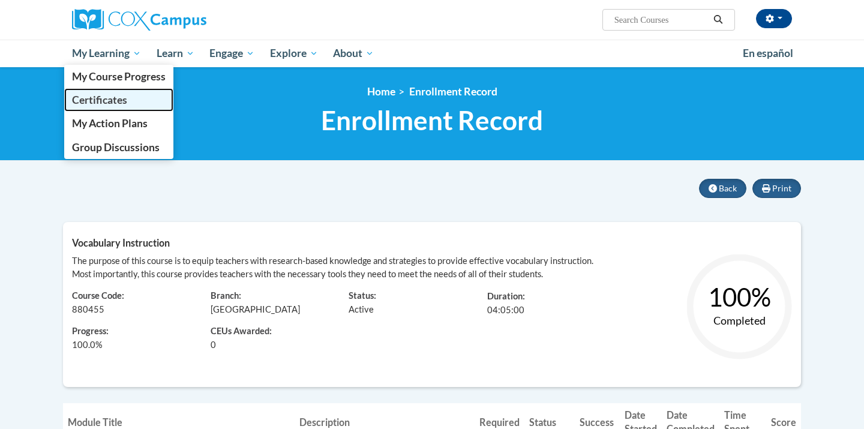
click at [118, 89] on link "Certificates" at bounding box center [118, 99] width 109 height 23
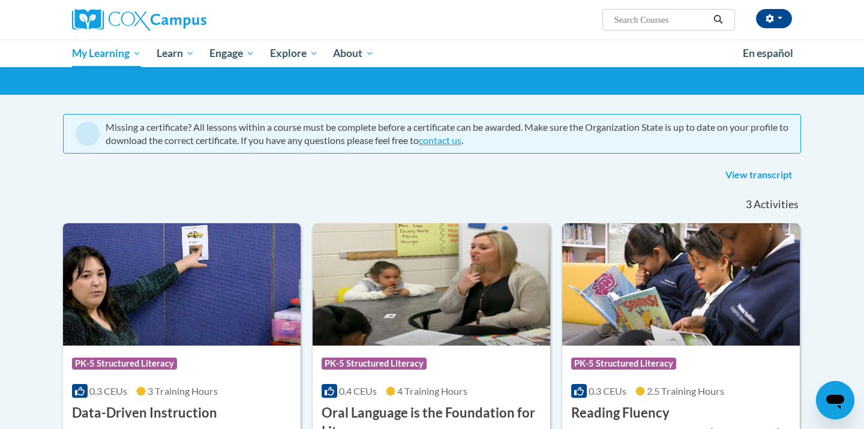
scroll to position [61, 0]
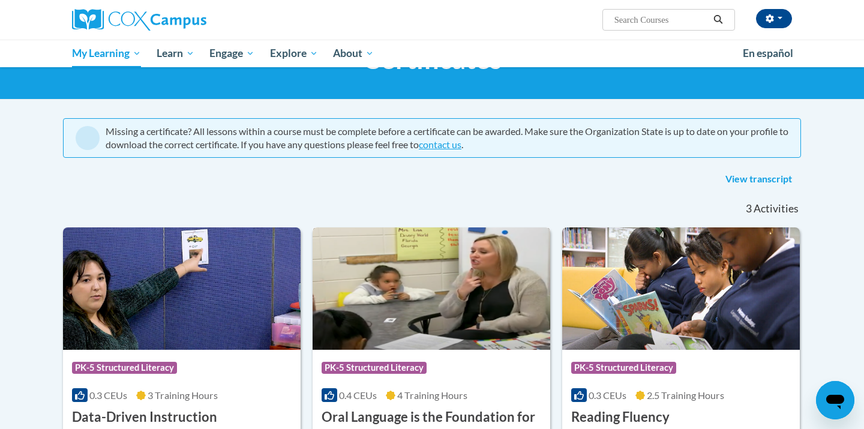
click at [444, 319] on img at bounding box center [432, 288] width 238 height 122
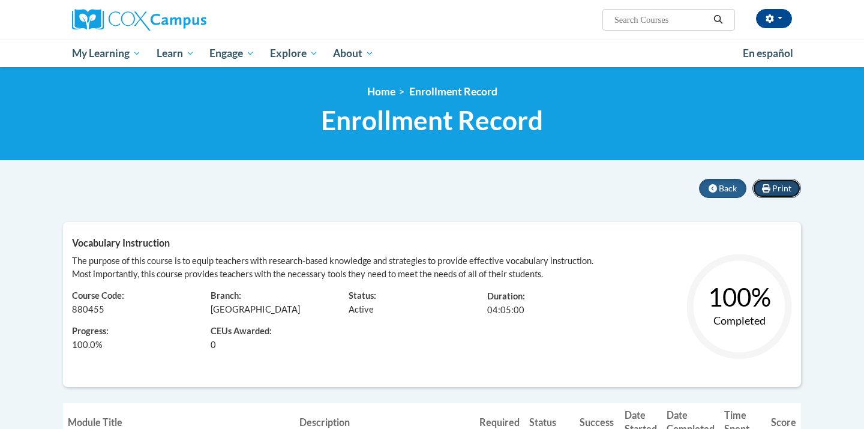
click at [778, 190] on span "Print" at bounding box center [781, 188] width 19 height 10
click at [776, 19] on button "button" at bounding box center [774, 18] width 36 height 19
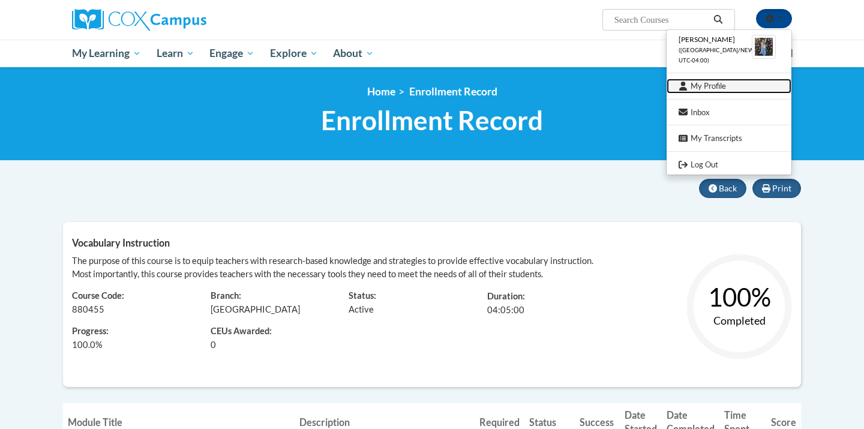
click at [717, 79] on link "My Profile" at bounding box center [729, 86] width 125 height 15
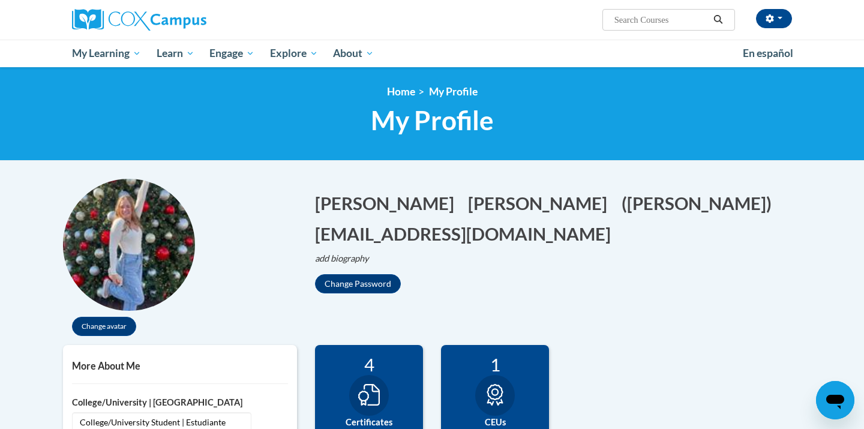
click at [372, 403] on icon at bounding box center [369, 395] width 22 height 22
